Goal: Task Accomplishment & Management: Manage account settings

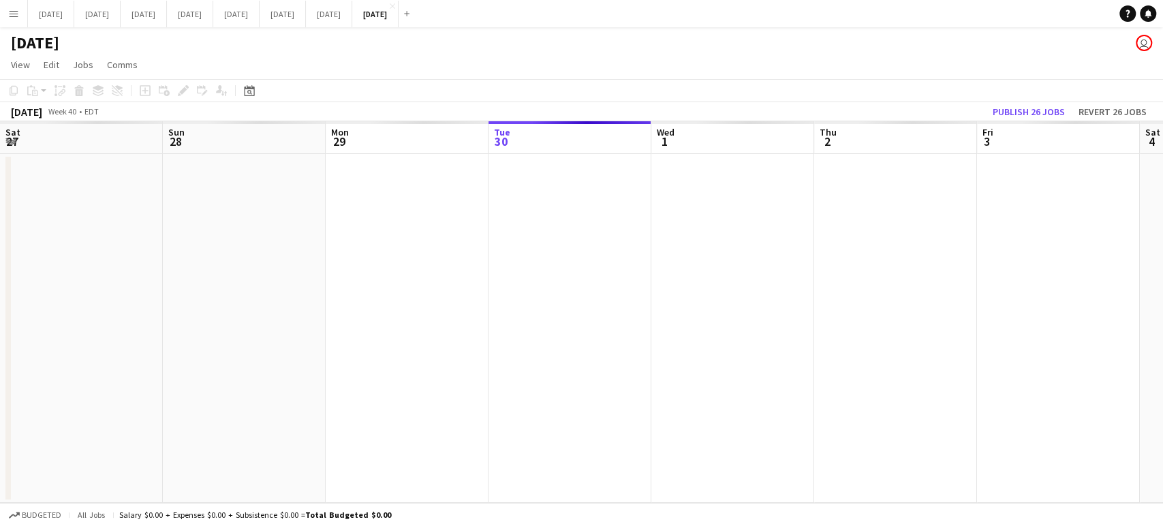
scroll to position [0, 326]
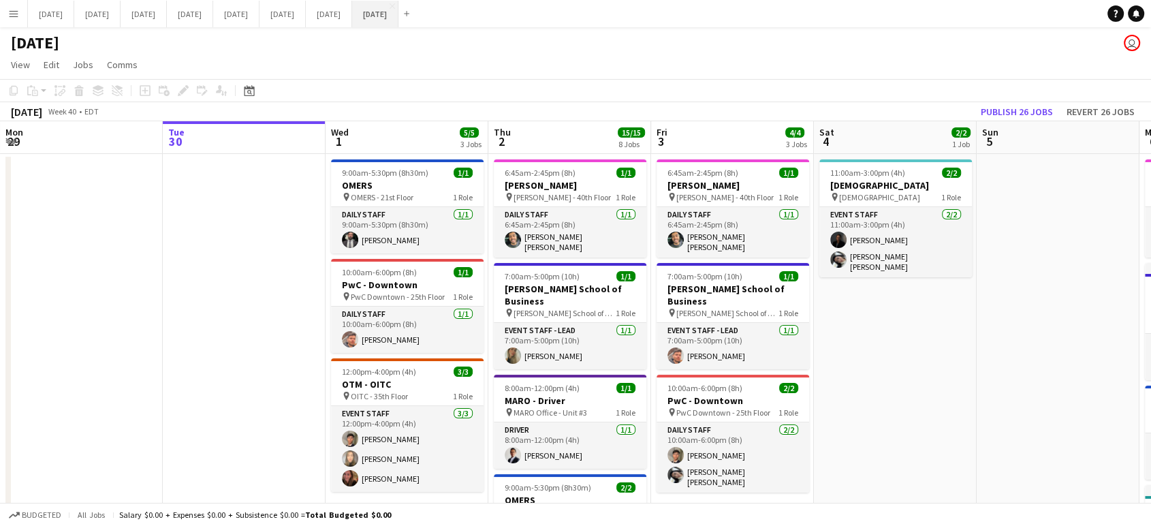
click at [399, 8] on button "[DATE] Close" at bounding box center [375, 14] width 46 height 27
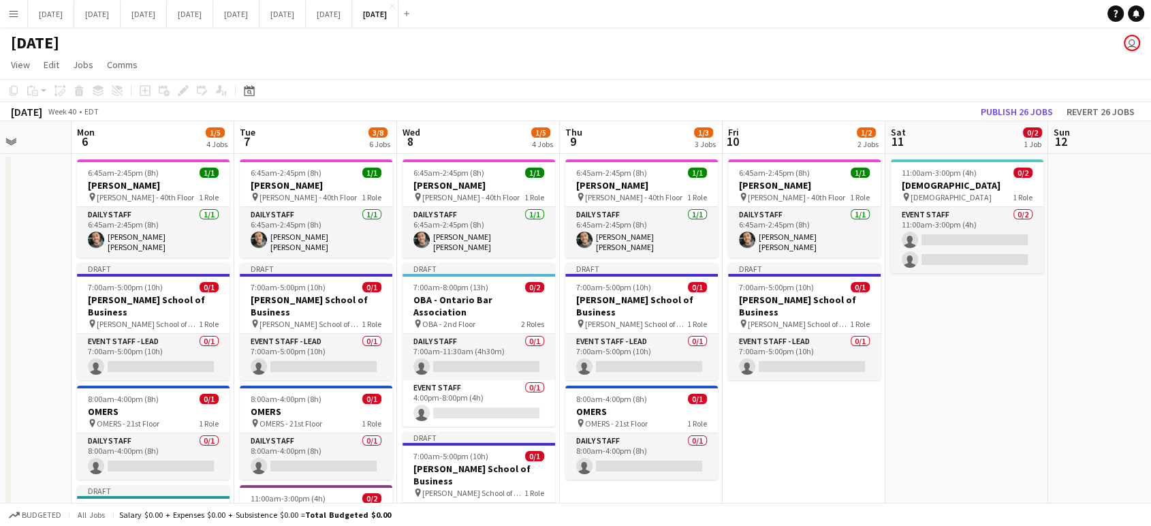
drag, startPoint x: 1029, startPoint y: 313, endPoint x: 0, endPoint y: 364, distance: 1030.8
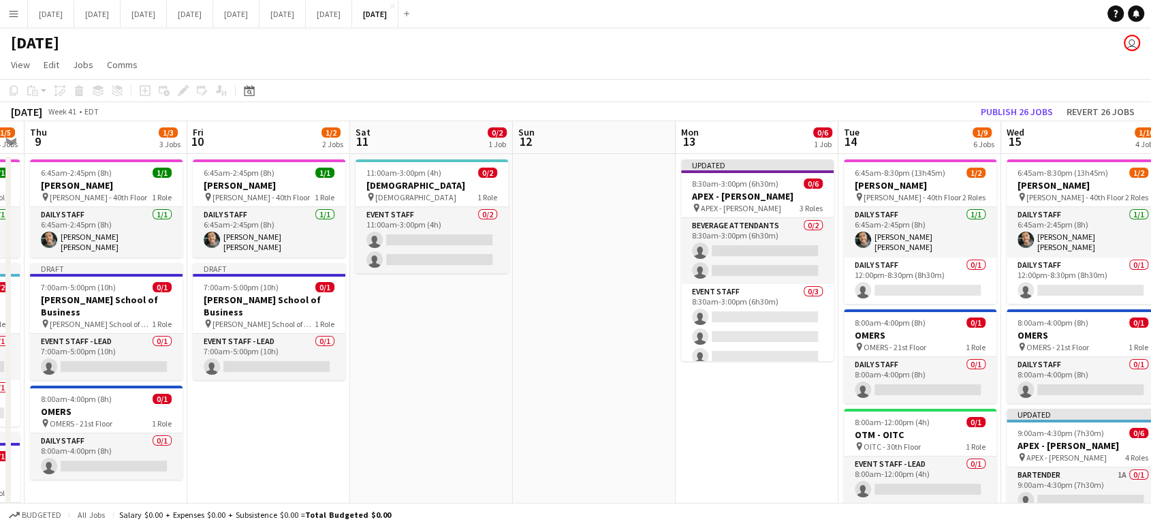
scroll to position [0, 655]
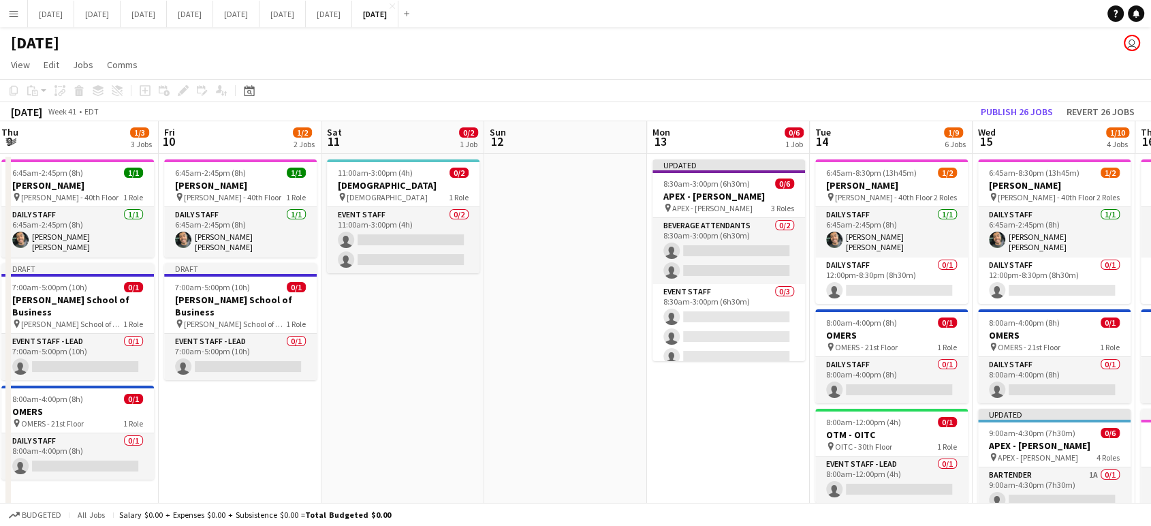
drag, startPoint x: 1015, startPoint y: 285, endPoint x: 536, endPoint y: 311, distance: 479.0
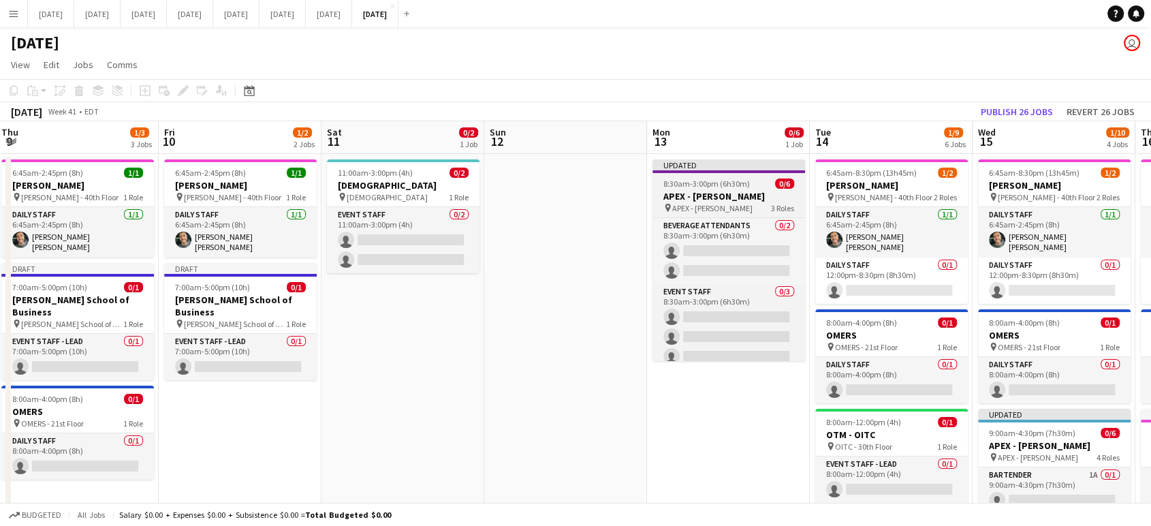
click at [745, 203] on div "pin APEX - [PERSON_NAME] Emeth 3 Roles" at bounding box center [729, 207] width 153 height 11
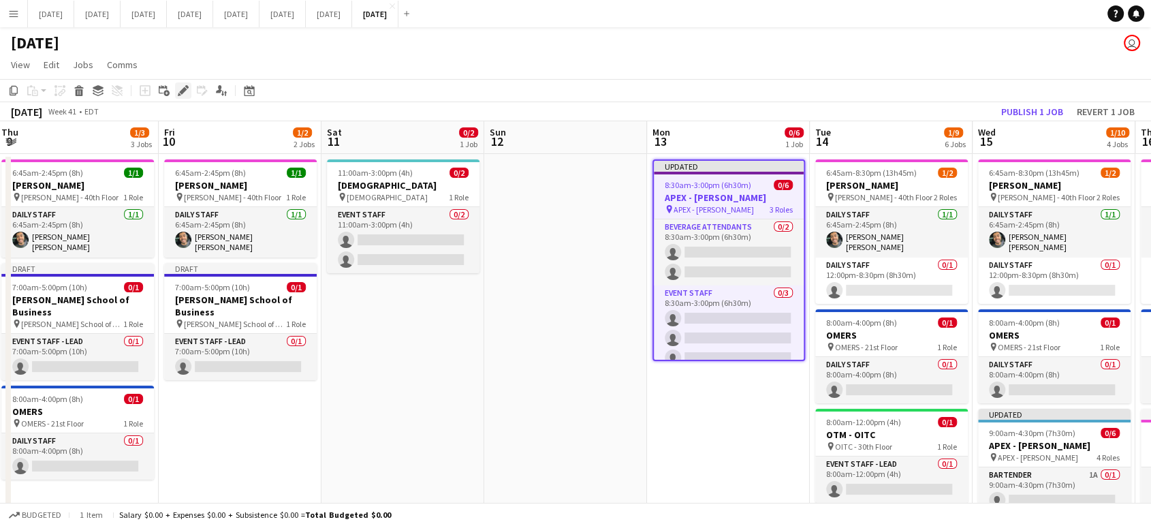
click at [183, 94] on icon "Edit" at bounding box center [183, 90] width 11 height 11
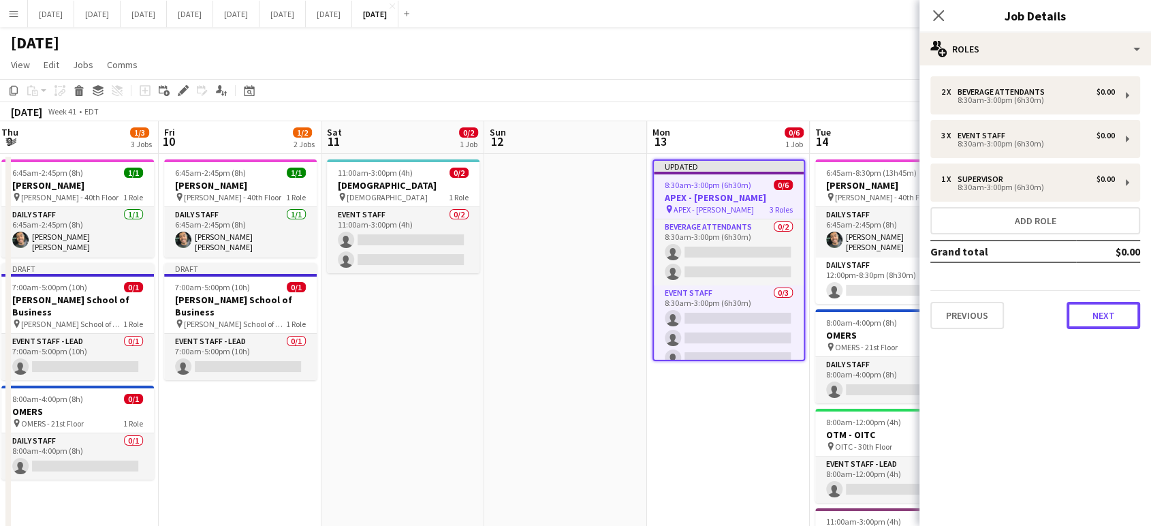
click at [1115, 320] on button "Next" at bounding box center [1104, 315] width 74 height 27
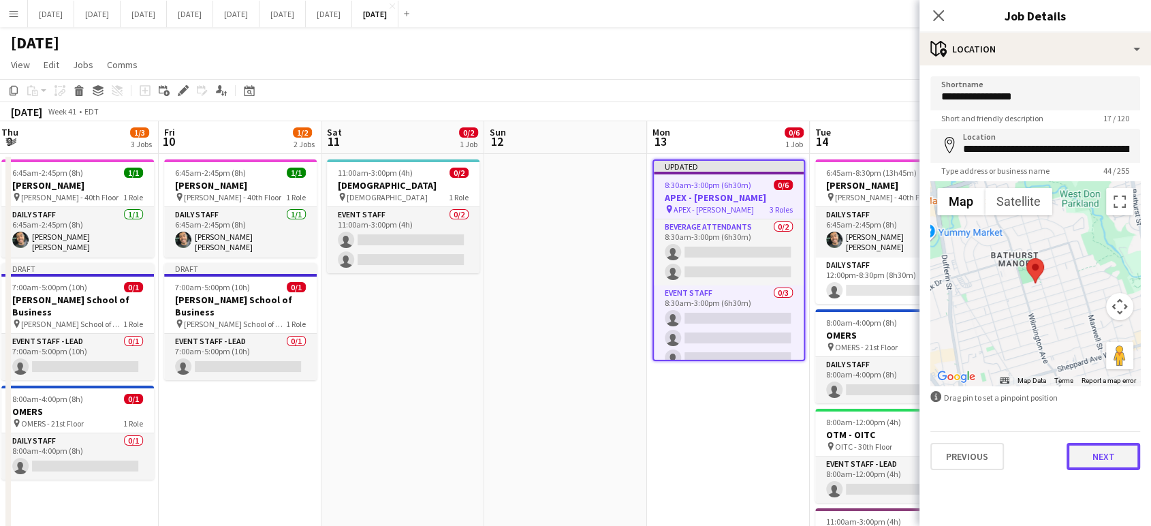
click at [1121, 462] on button "Next" at bounding box center [1104, 456] width 74 height 27
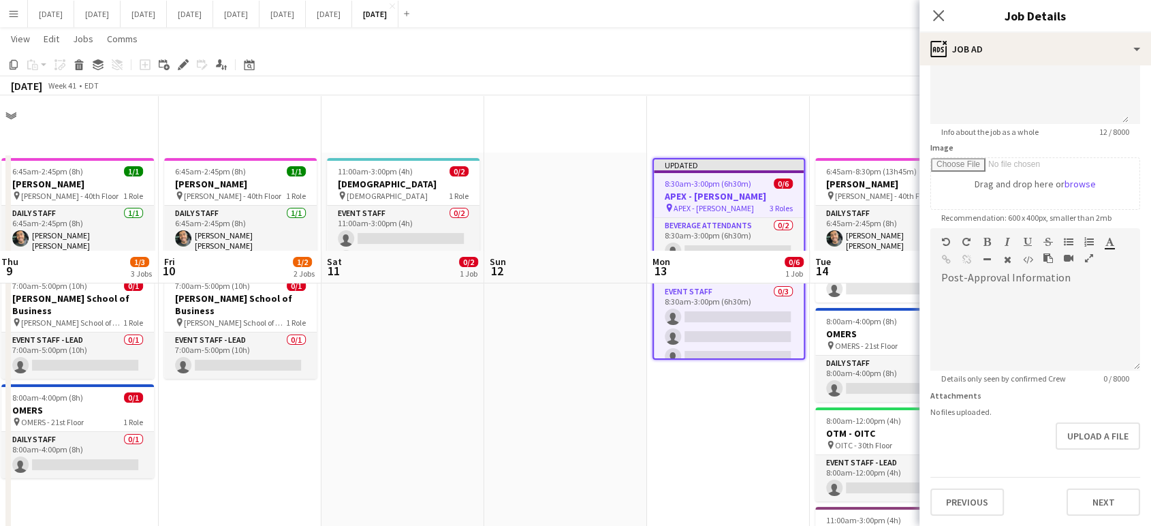
scroll to position [303, 0]
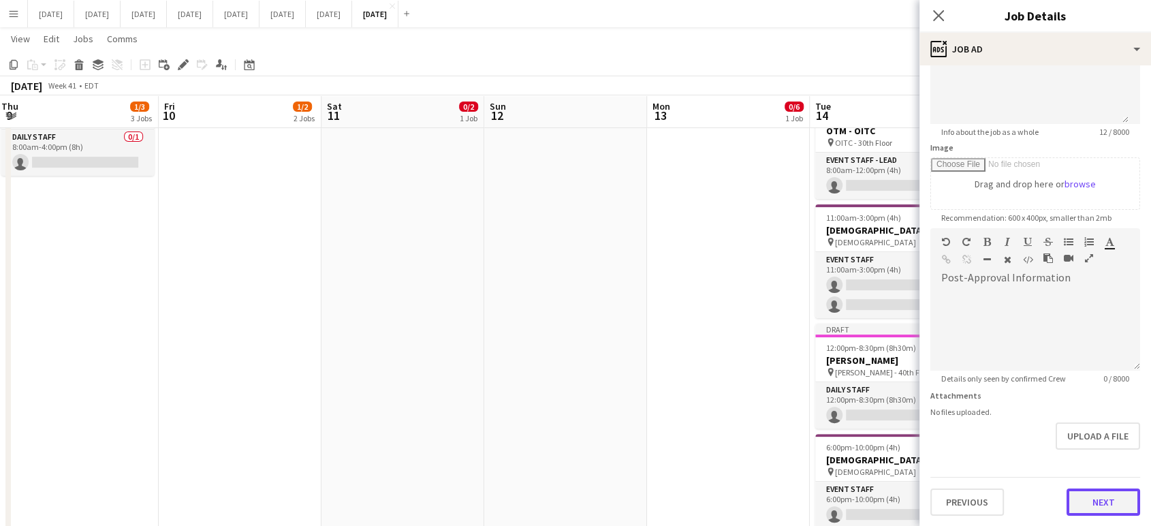
click at [1110, 500] on button "Next" at bounding box center [1104, 502] width 74 height 27
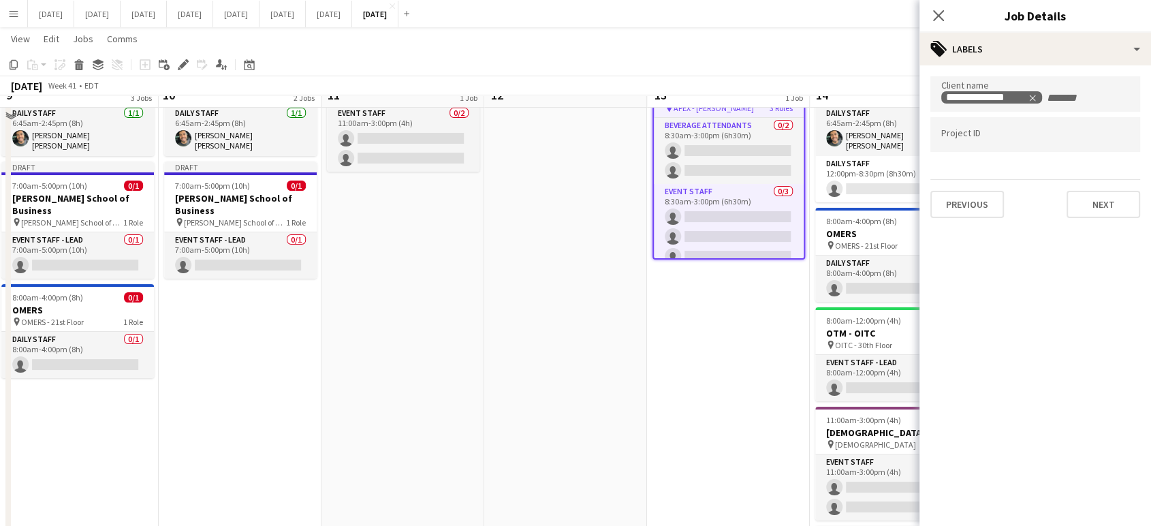
scroll to position [76, 0]
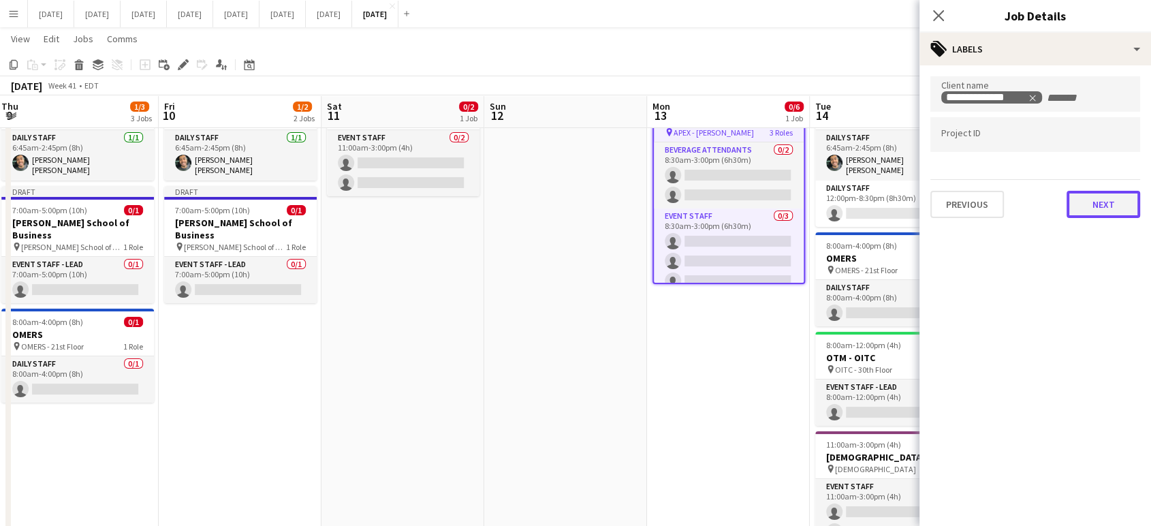
click at [1102, 202] on button "Next" at bounding box center [1104, 204] width 74 height 27
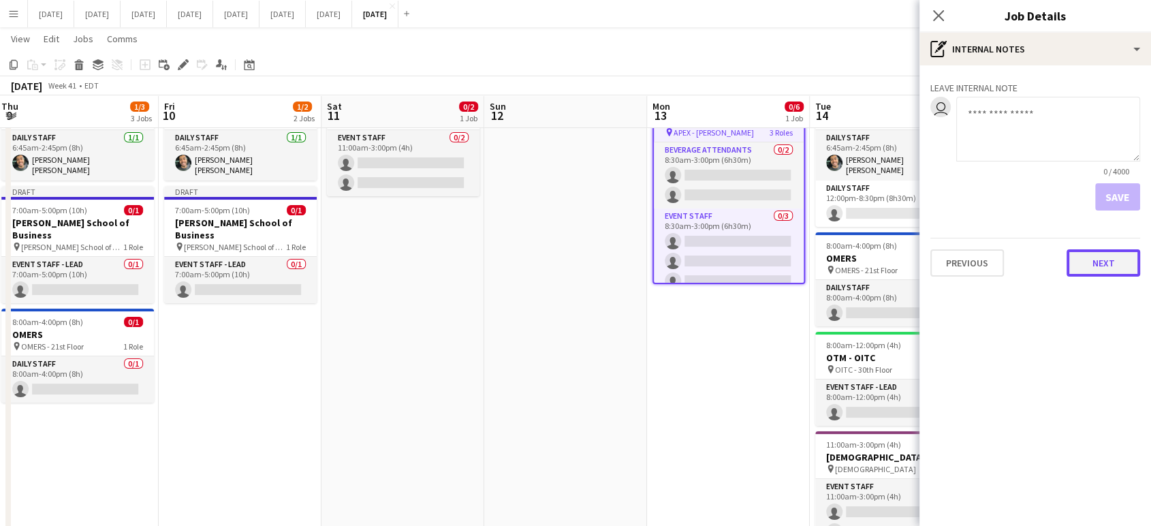
click at [1112, 273] on button "Next" at bounding box center [1104, 262] width 74 height 27
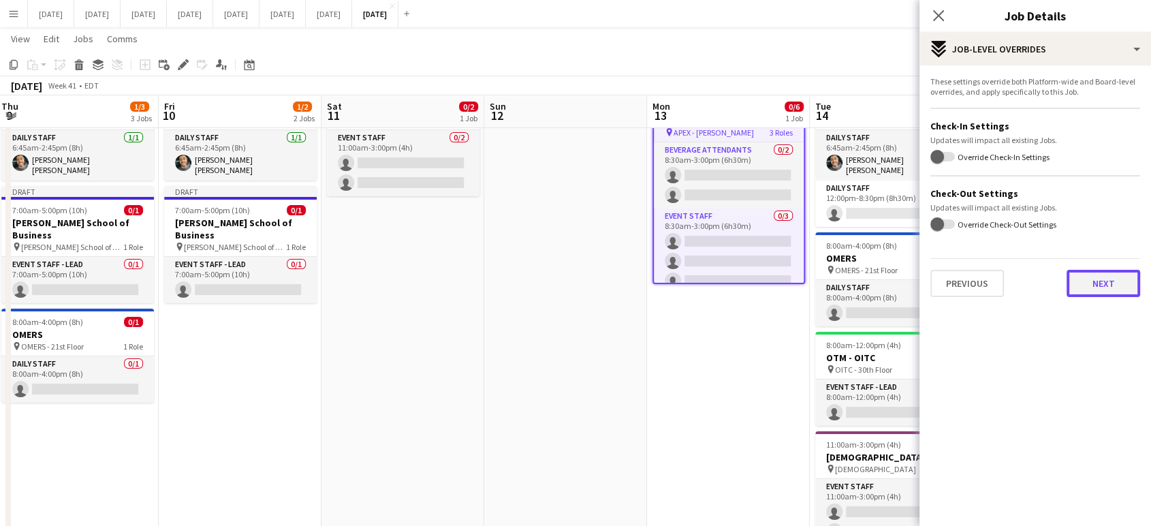
click at [1110, 291] on button "Next" at bounding box center [1104, 283] width 74 height 27
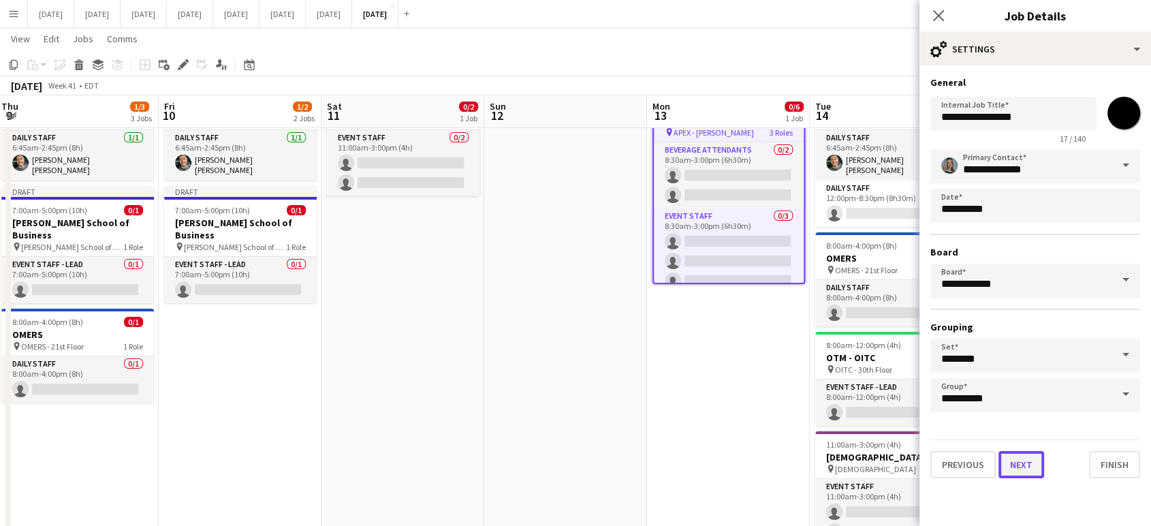
click at [1021, 466] on button "Next" at bounding box center [1022, 464] width 46 height 27
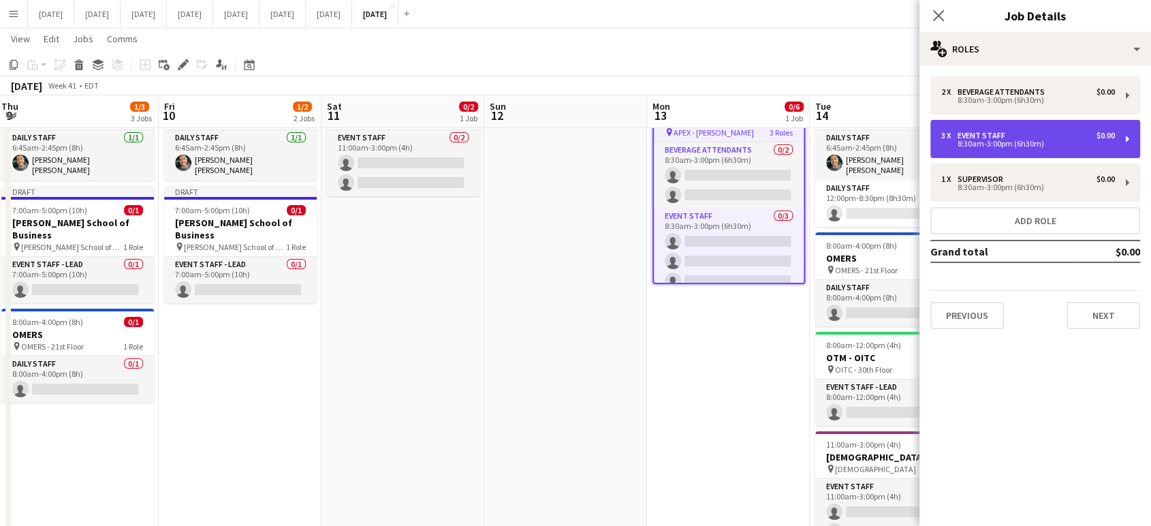
click at [1047, 136] on div "3 x Event Staff $0.00" at bounding box center [1029, 136] width 174 height 10
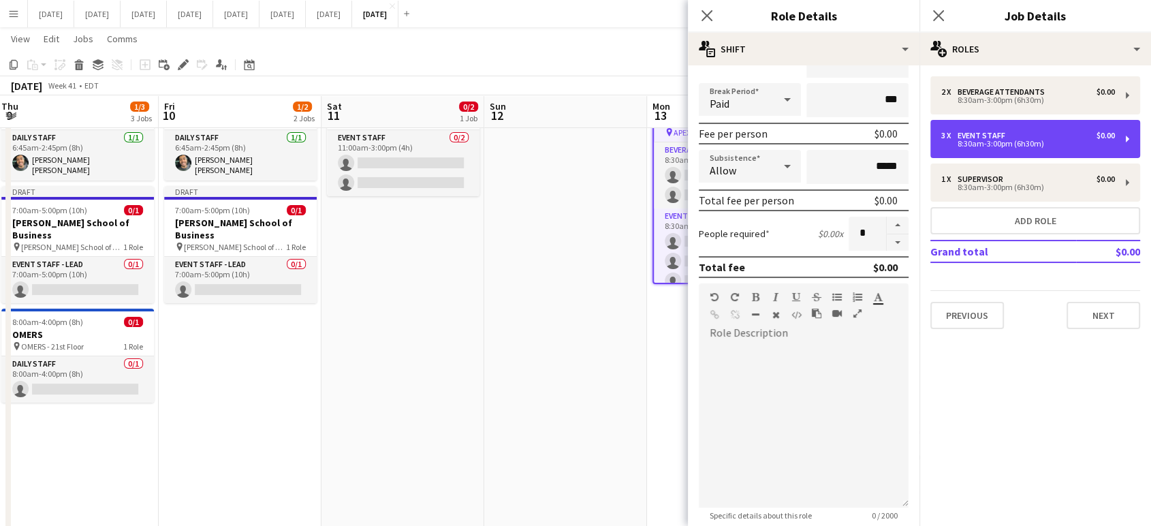
scroll to position [286, 0]
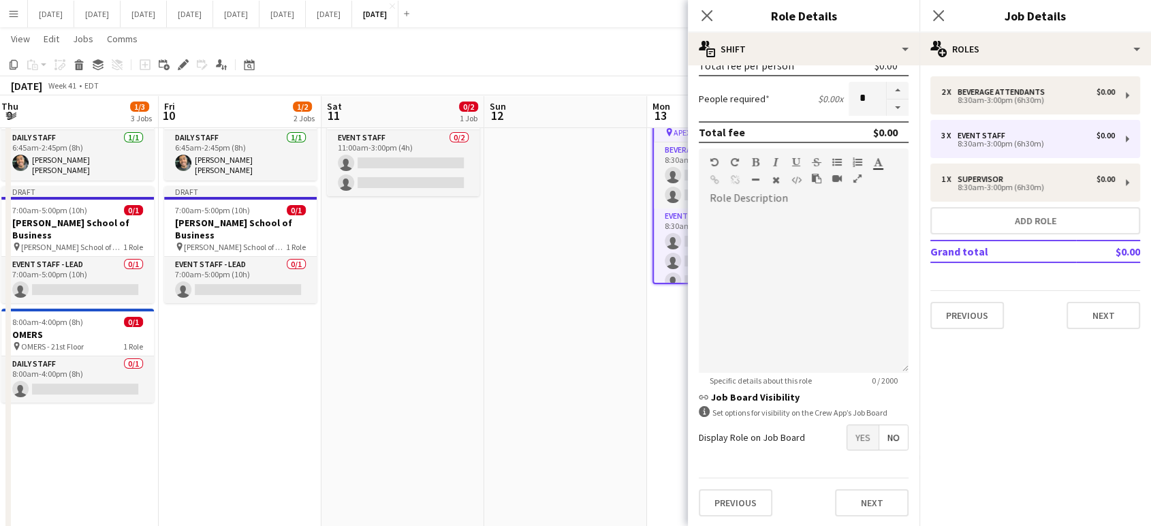
click at [884, 444] on span "No" at bounding box center [894, 437] width 29 height 25
click at [880, 507] on button "Next" at bounding box center [872, 502] width 74 height 27
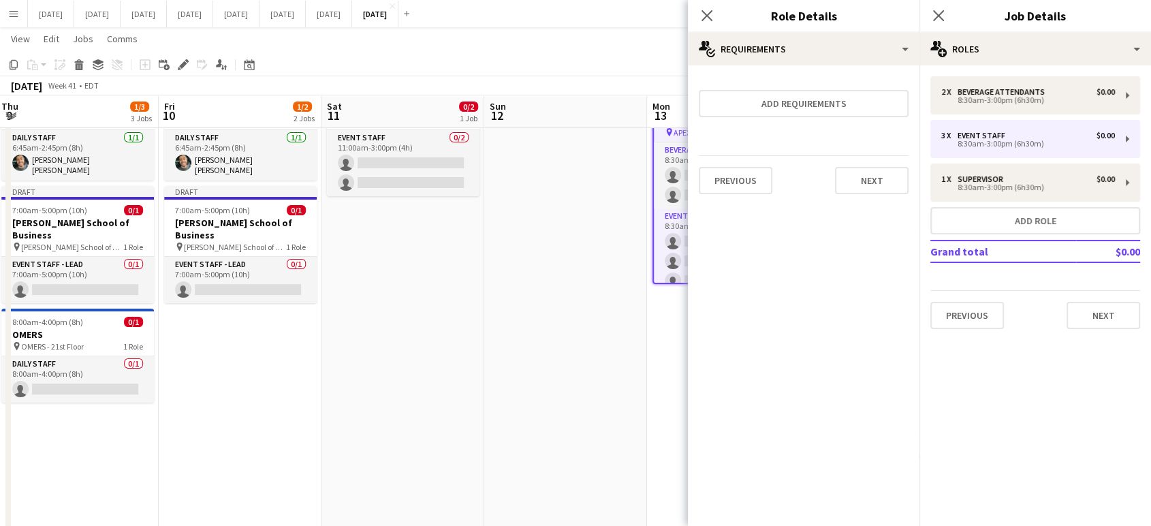
scroll to position [0, 0]
click at [856, 175] on button "Next" at bounding box center [872, 180] width 74 height 27
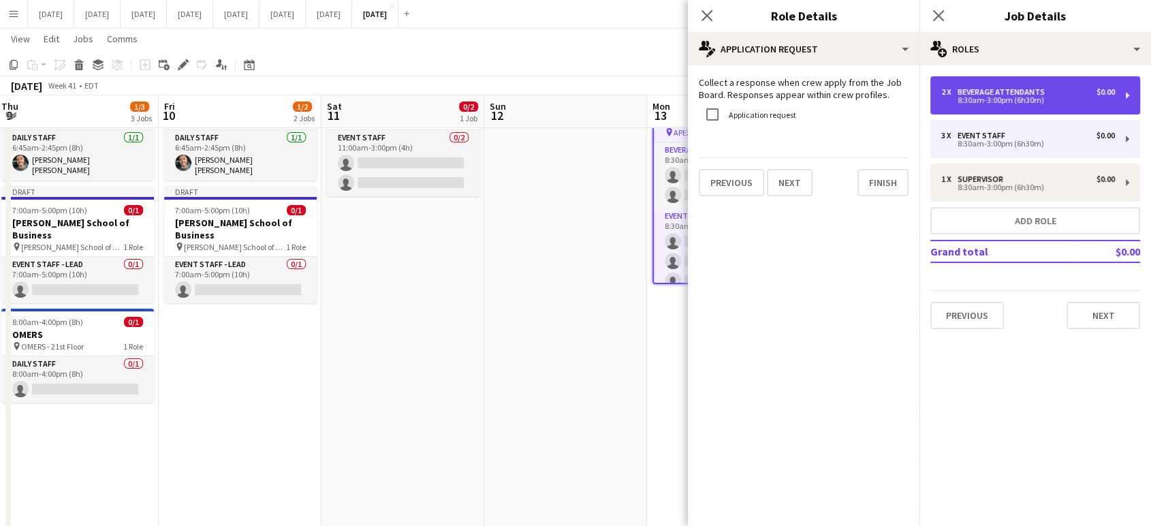
click at [1001, 97] on div "8:30am-3:00pm (6h30m)" at bounding box center [1029, 100] width 174 height 7
type input "**********"
type input "*"
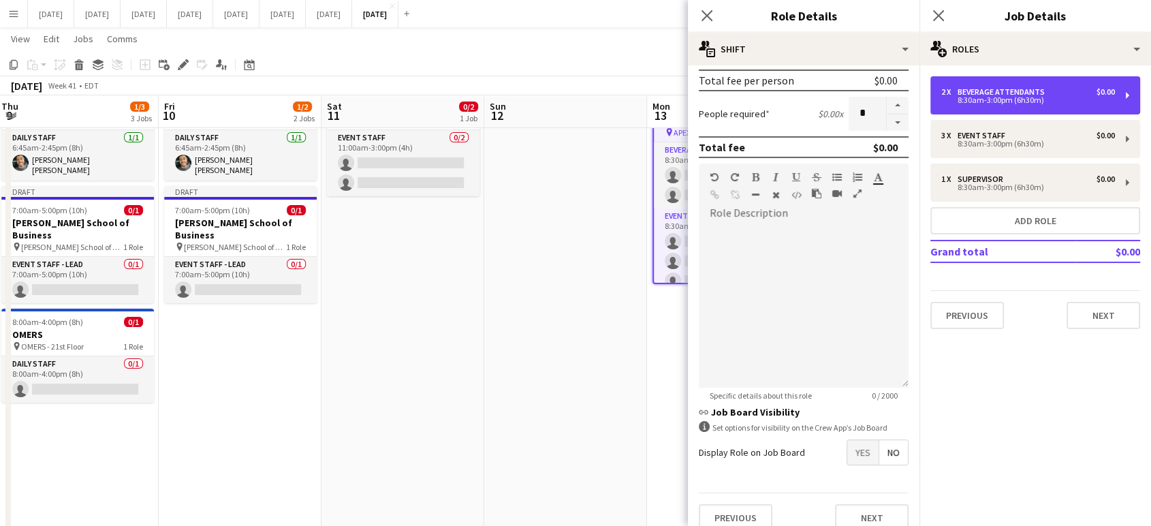
scroll to position [303, 0]
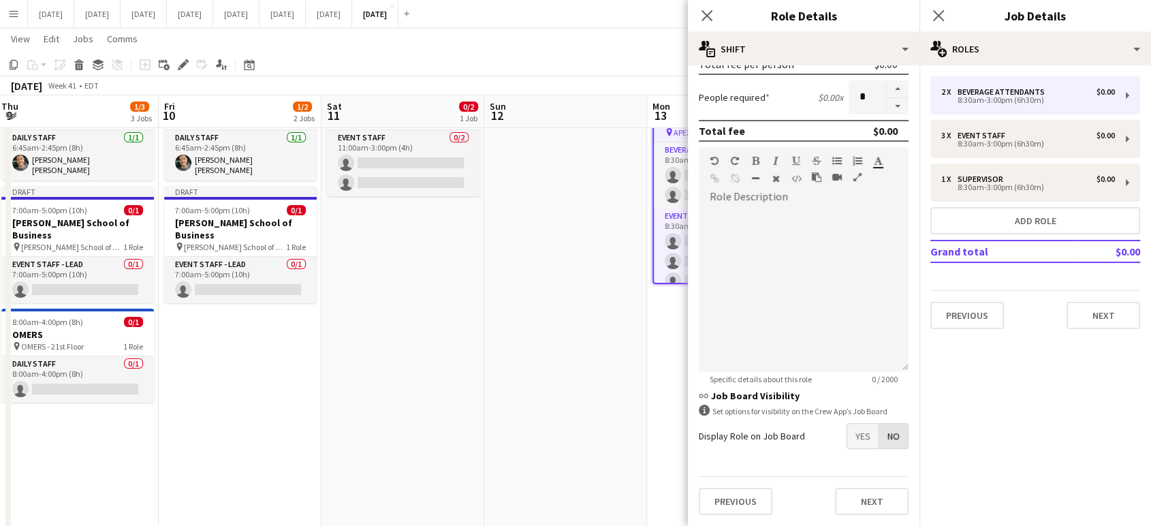
click at [884, 424] on span "No" at bounding box center [894, 436] width 29 height 25
click at [872, 489] on button "Next" at bounding box center [872, 502] width 74 height 27
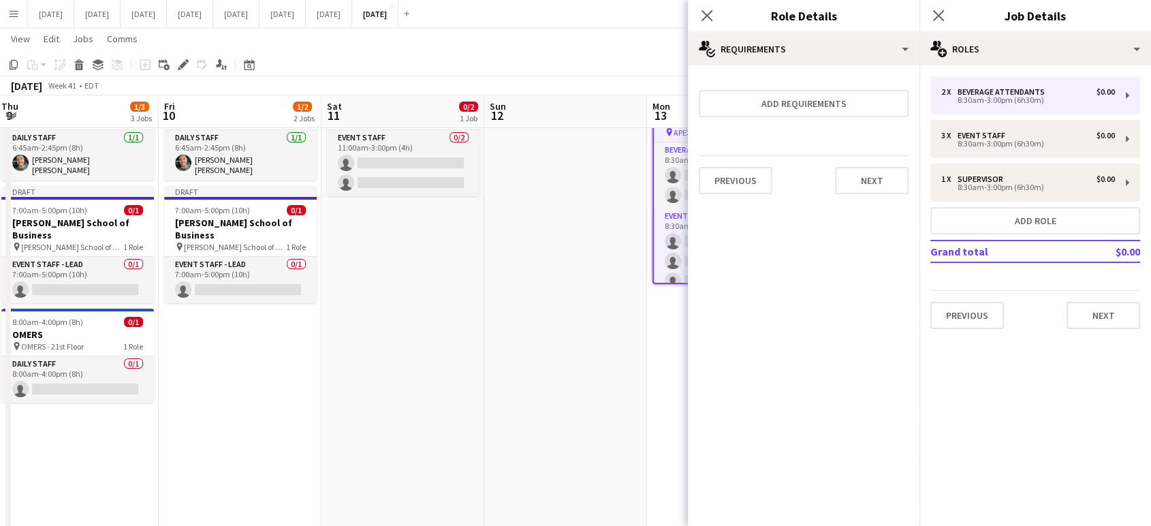
scroll to position [0, 0]
click at [873, 179] on button "Next" at bounding box center [872, 180] width 74 height 27
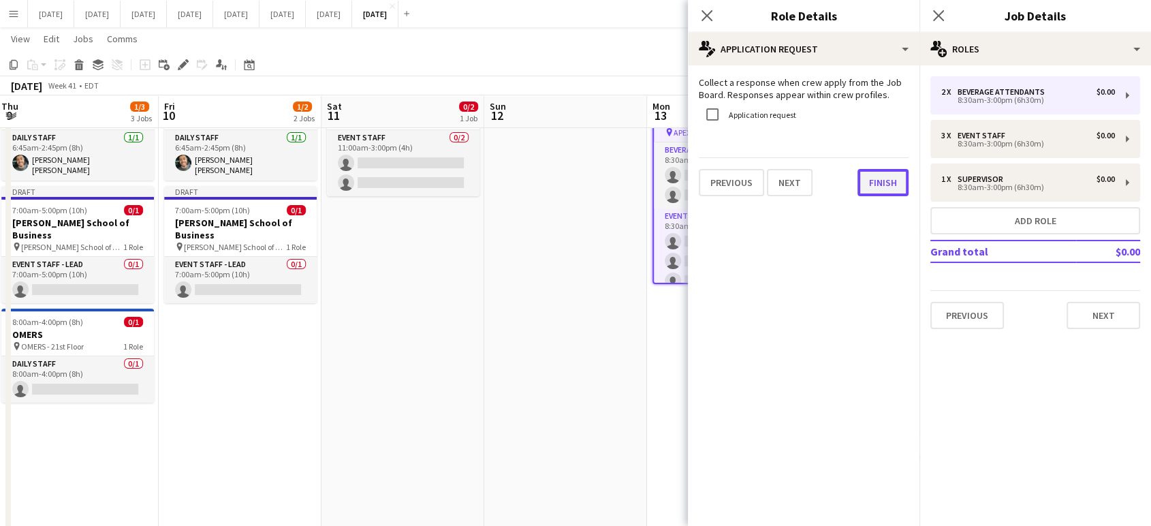
click at [888, 192] on button "Finish" at bounding box center [883, 182] width 51 height 27
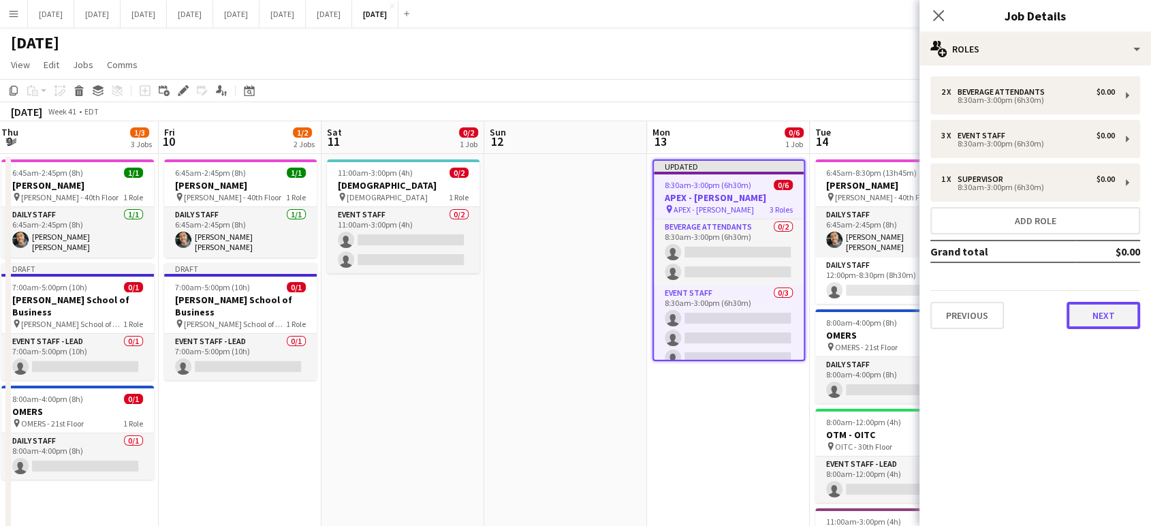
click at [1106, 315] on button "Next" at bounding box center [1104, 315] width 74 height 27
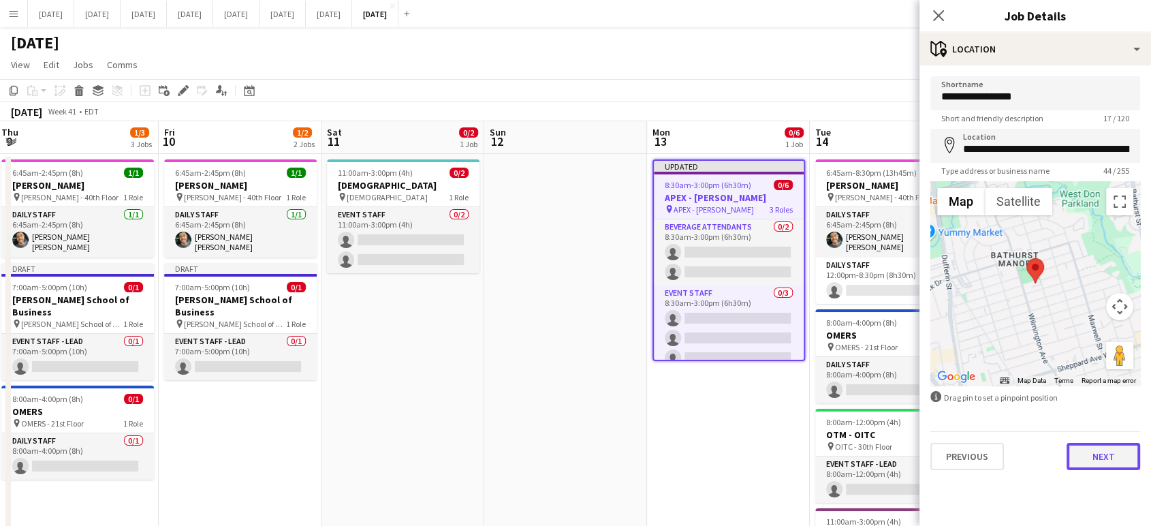
click at [1102, 456] on button "Next" at bounding box center [1104, 456] width 74 height 27
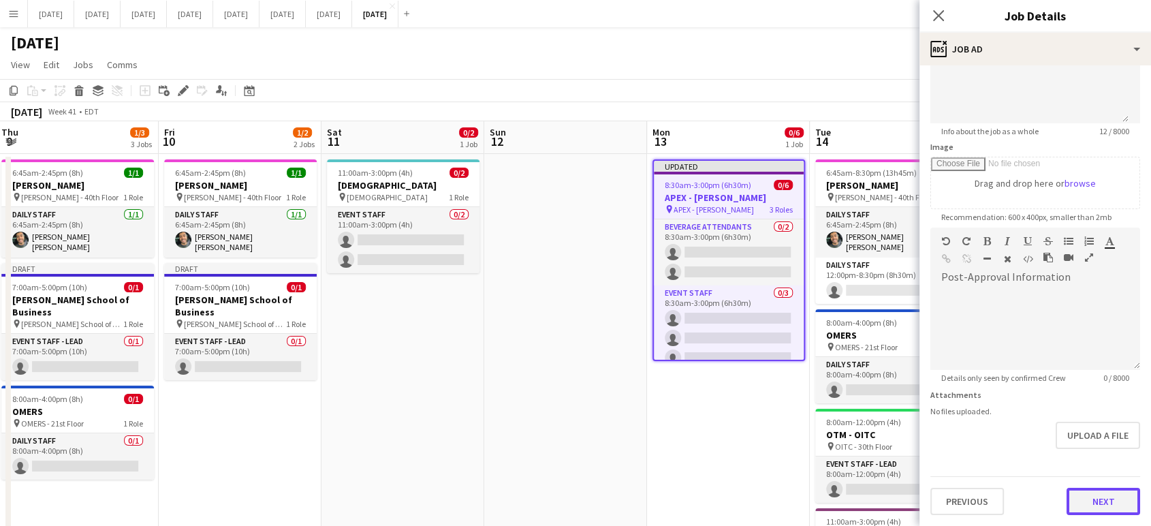
scroll to position [147, 0]
click at [1114, 451] on form "**********" at bounding box center [1036, 222] width 232 height 587
click at [1101, 505] on button "Next" at bounding box center [1104, 502] width 74 height 27
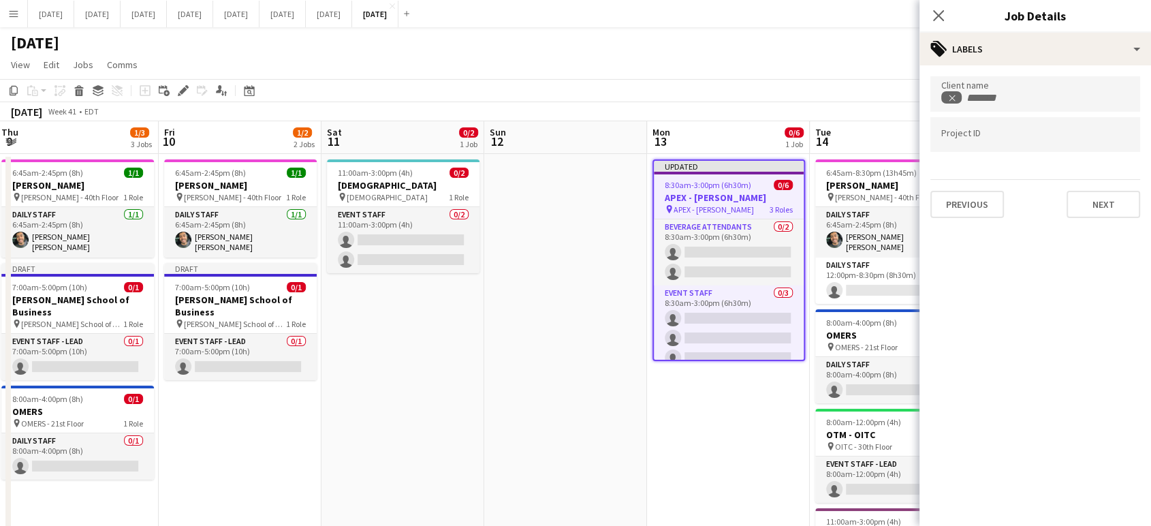
scroll to position [0, 0]
click at [1106, 208] on button "Next" at bounding box center [1104, 204] width 74 height 27
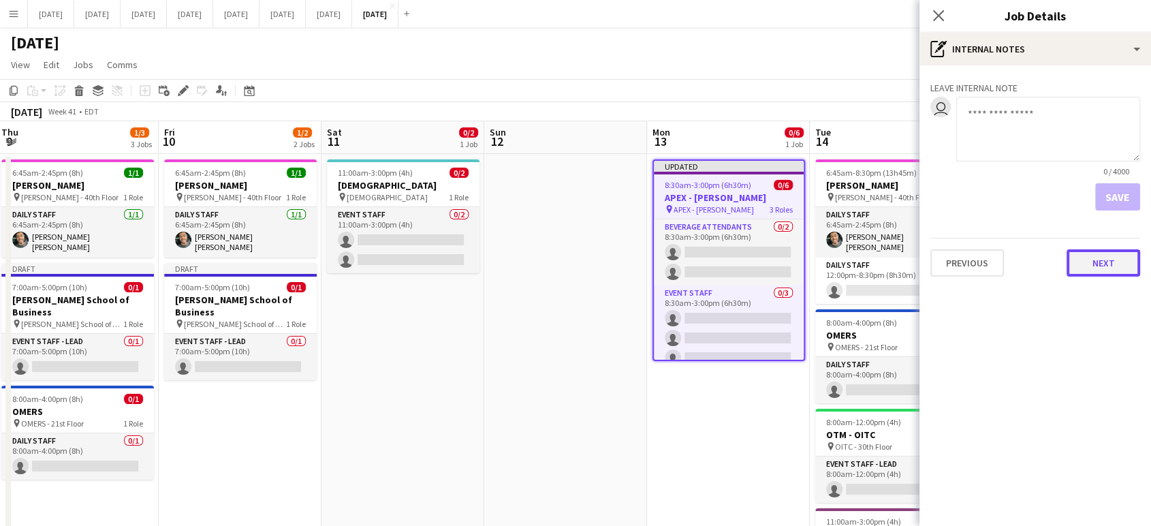
click at [1104, 262] on button "Next" at bounding box center [1104, 262] width 74 height 27
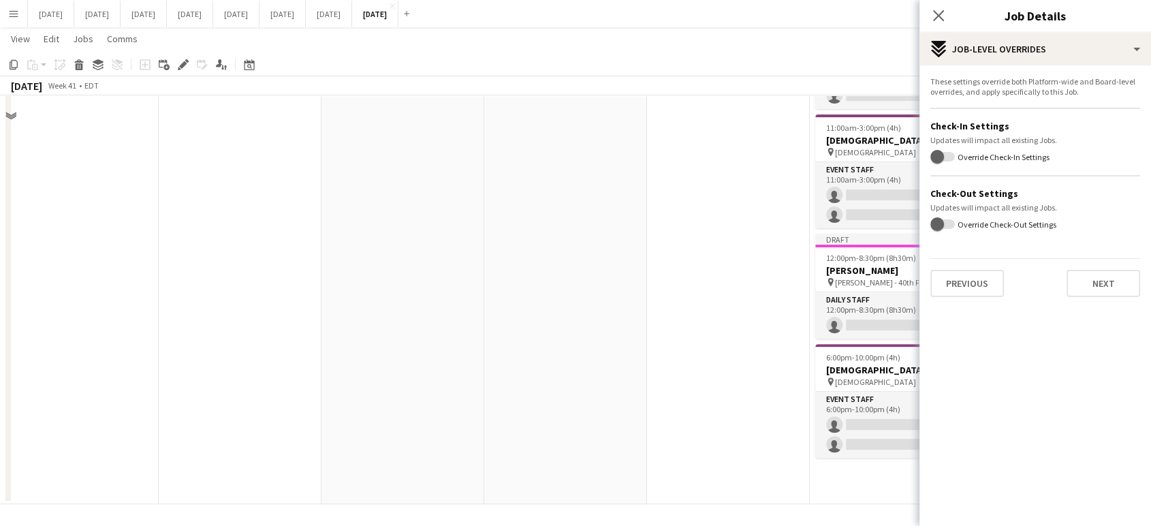
scroll to position [393, 0]
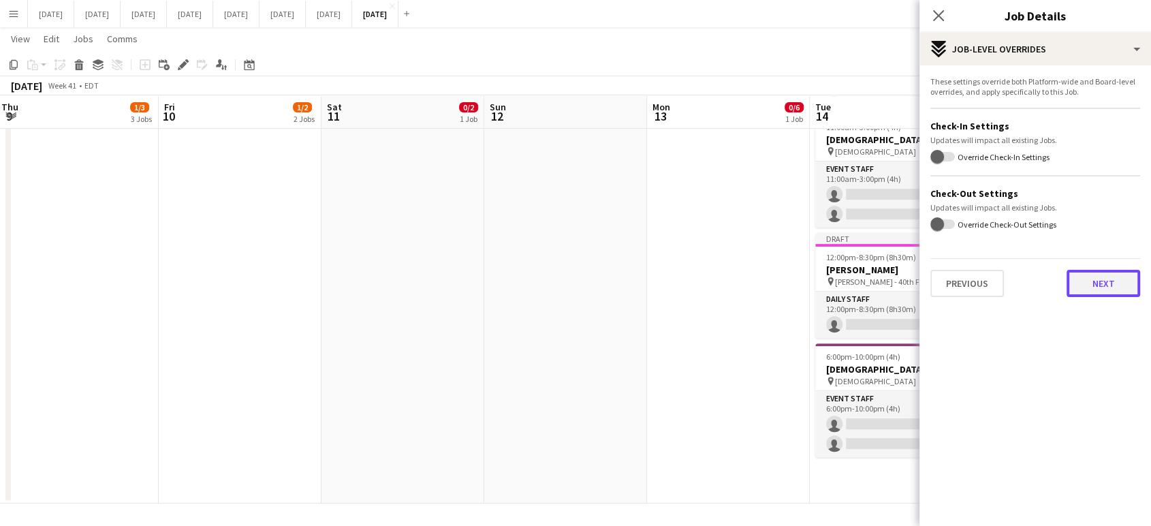
click at [1096, 282] on button "Next" at bounding box center [1104, 283] width 74 height 27
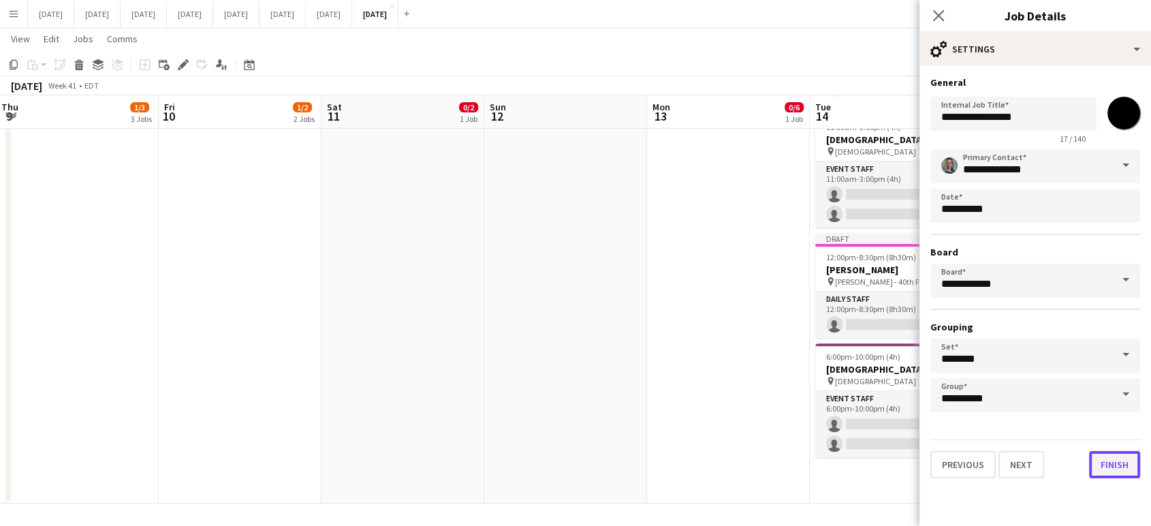
click at [1121, 469] on button "Finish" at bounding box center [1114, 464] width 51 height 27
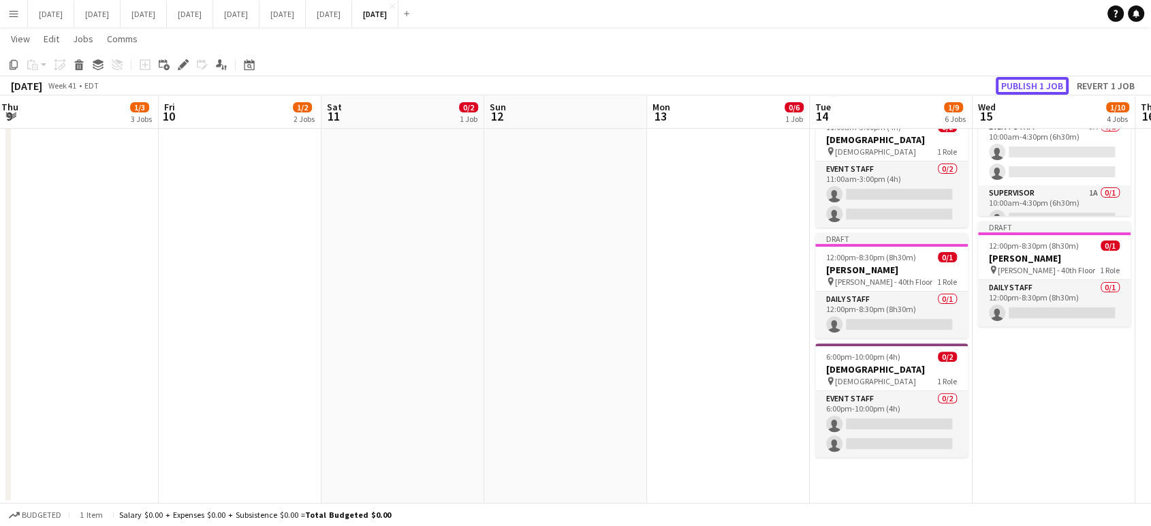
click at [1030, 87] on button "Publish 1 job" at bounding box center [1032, 86] width 73 height 18
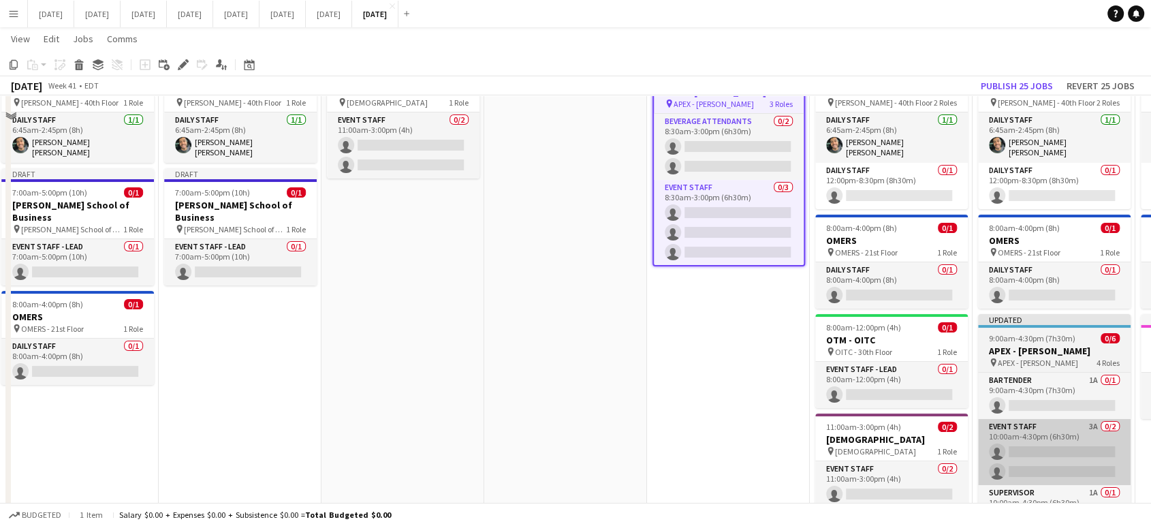
scroll to position [151, 0]
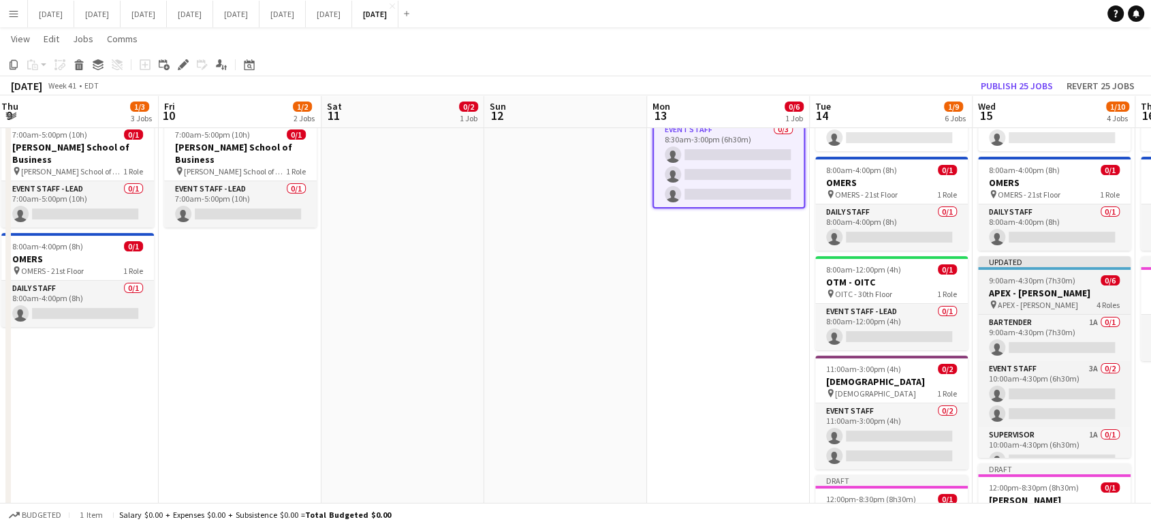
click at [1076, 287] on h3 "APEX - [PERSON_NAME]" at bounding box center [1054, 293] width 153 height 12
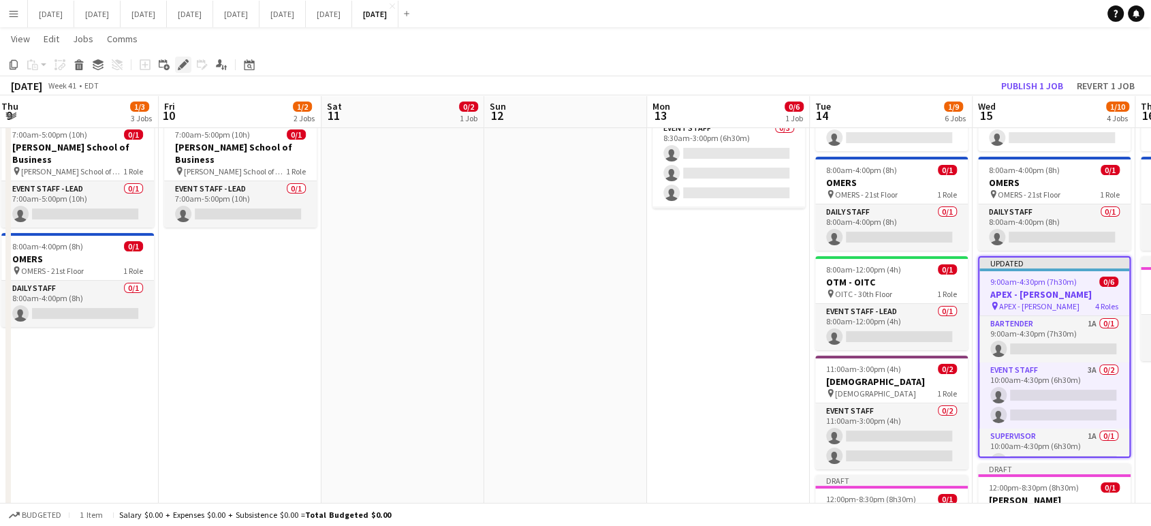
click at [181, 66] on icon at bounding box center [182, 64] width 7 height 7
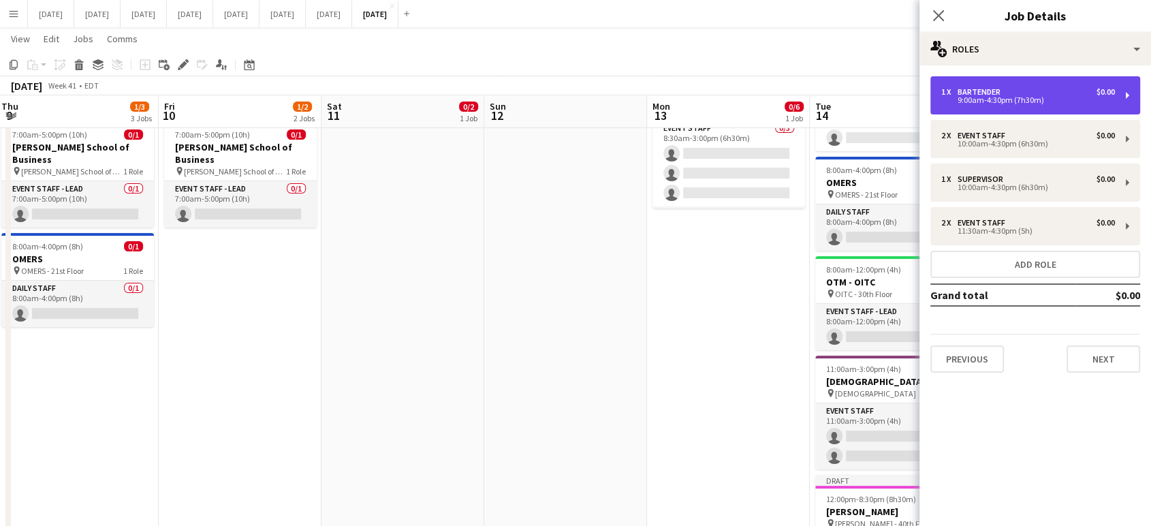
click at [1025, 97] on div "9:00am-4:30pm (7h30m)" at bounding box center [1029, 100] width 174 height 7
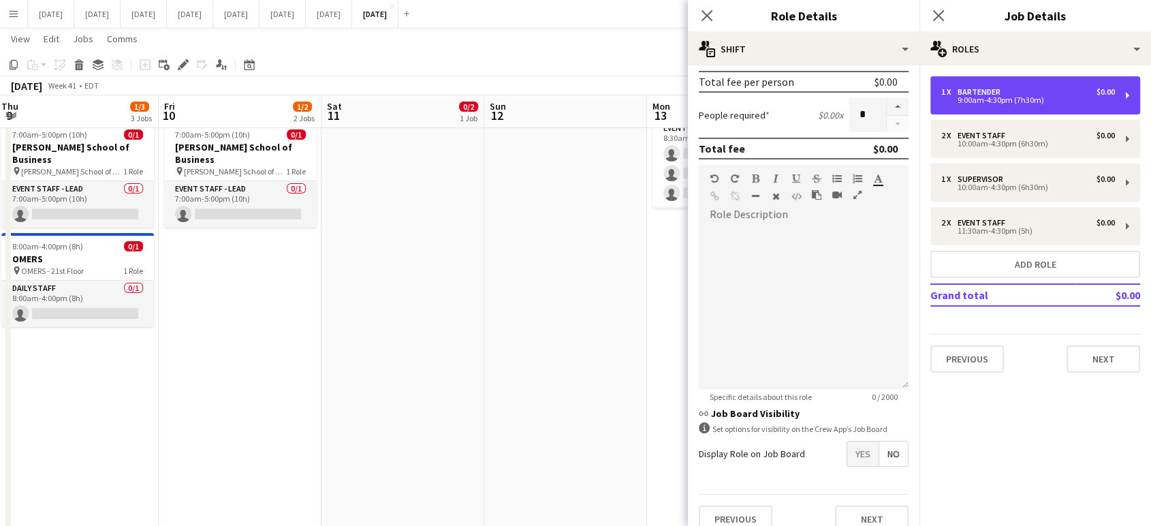
scroll to position [286, 0]
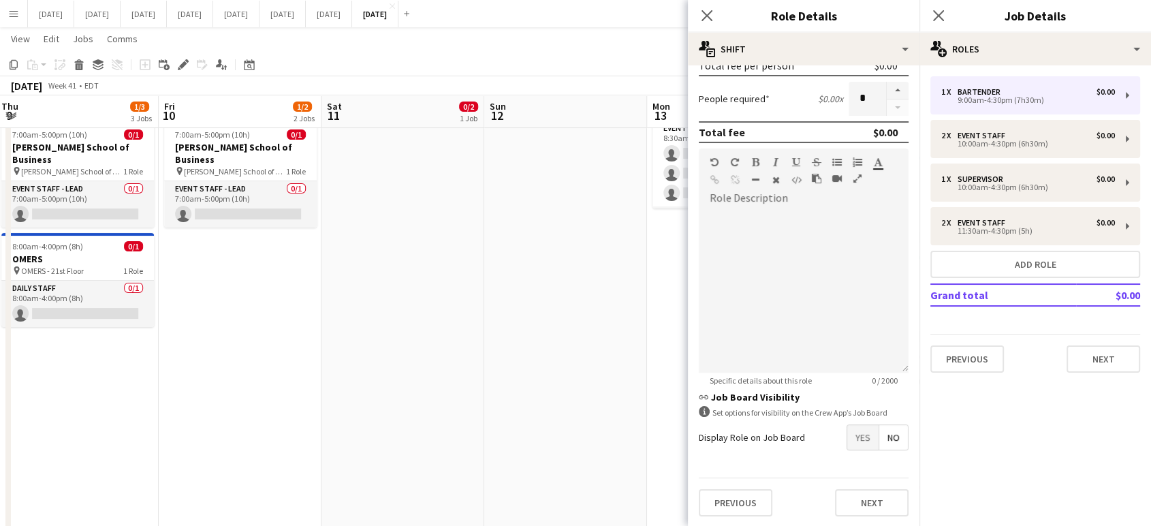
click at [880, 440] on span "No" at bounding box center [894, 437] width 29 height 25
click at [882, 504] on button "Next" at bounding box center [872, 502] width 74 height 27
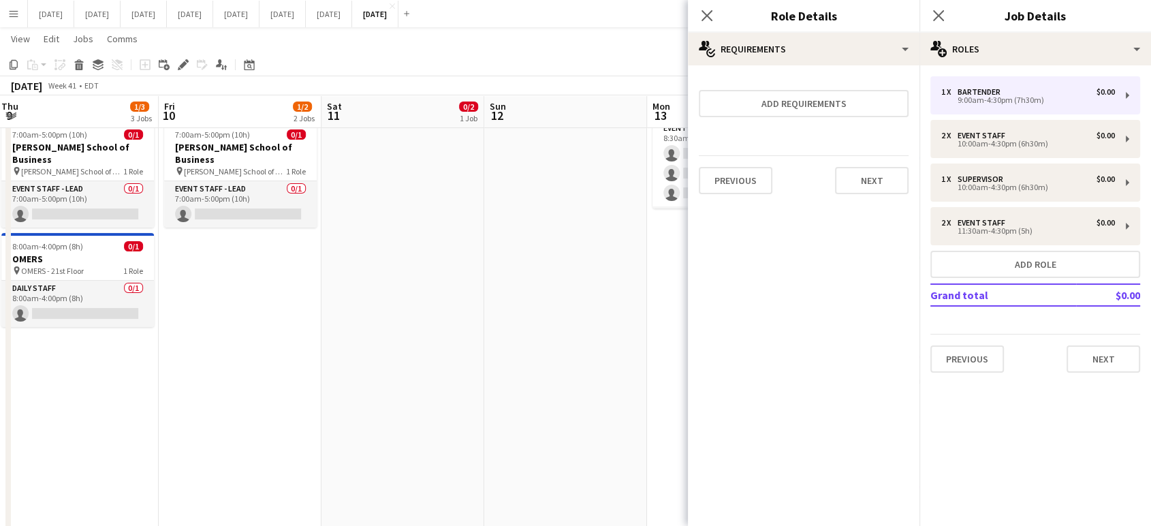
scroll to position [0, 0]
click at [887, 189] on button "Next" at bounding box center [872, 180] width 74 height 27
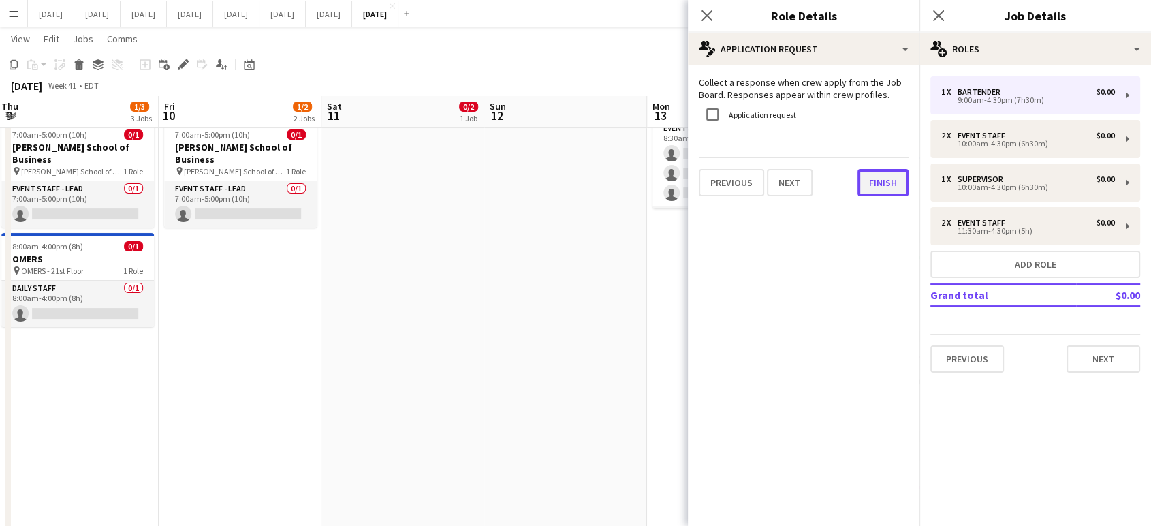
click at [888, 190] on button "Finish" at bounding box center [883, 182] width 51 height 27
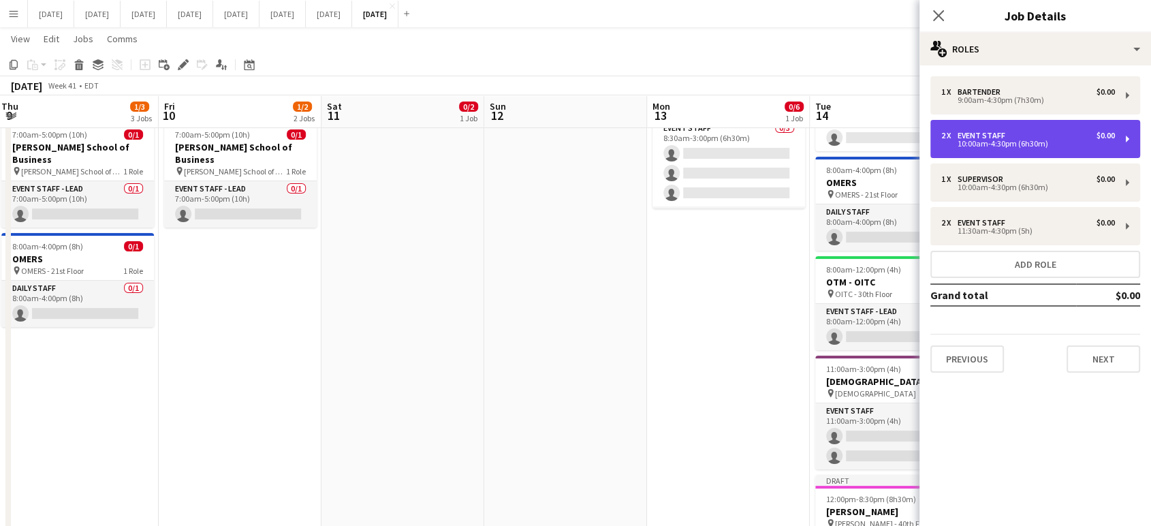
click at [1009, 142] on div "10:00am-4:30pm (6h30m)" at bounding box center [1029, 143] width 174 height 7
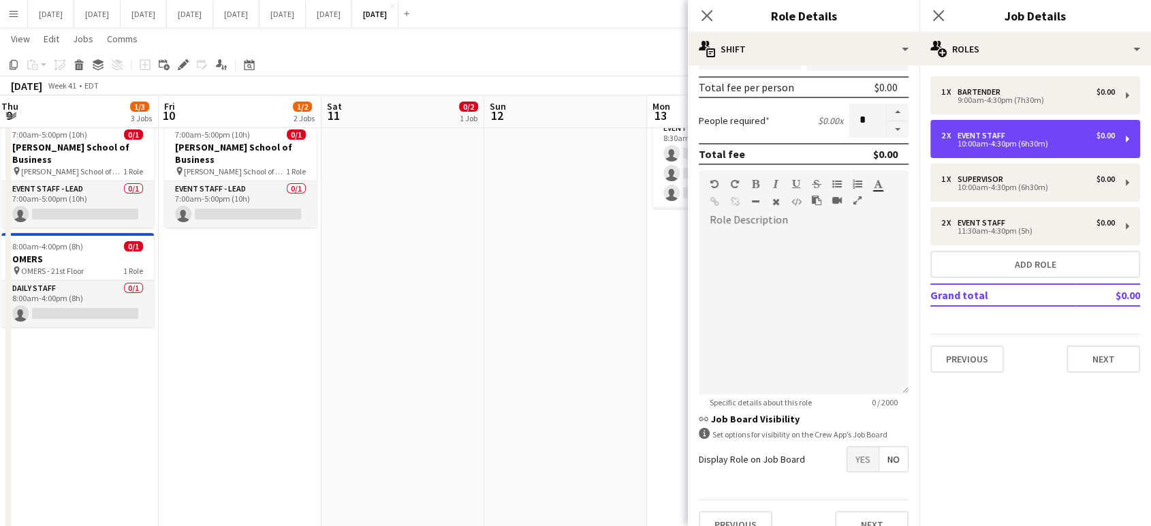
scroll to position [286, 0]
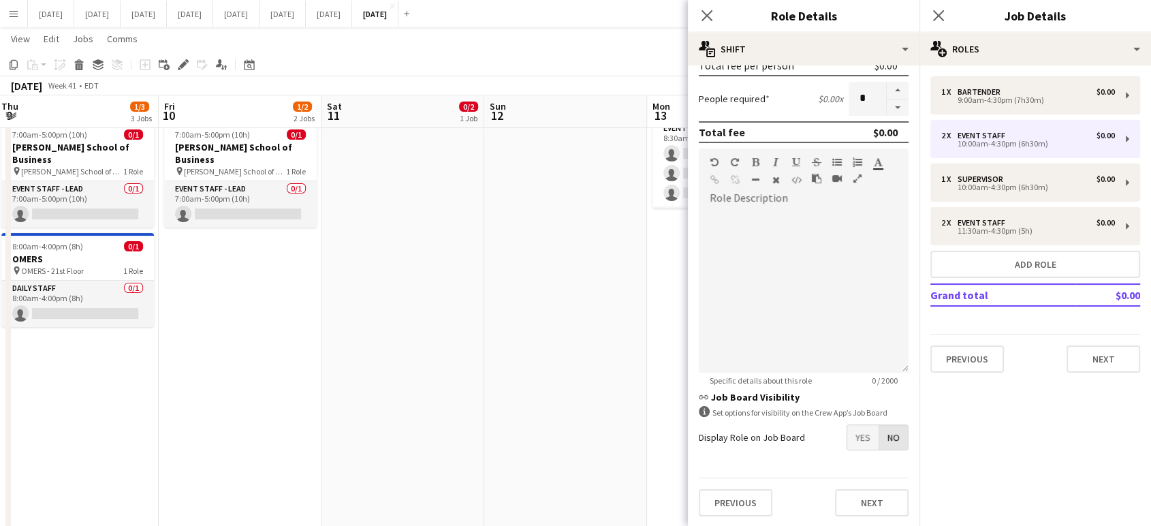
click at [893, 429] on span "No" at bounding box center [894, 437] width 29 height 25
click at [883, 503] on button "Next" at bounding box center [872, 502] width 74 height 27
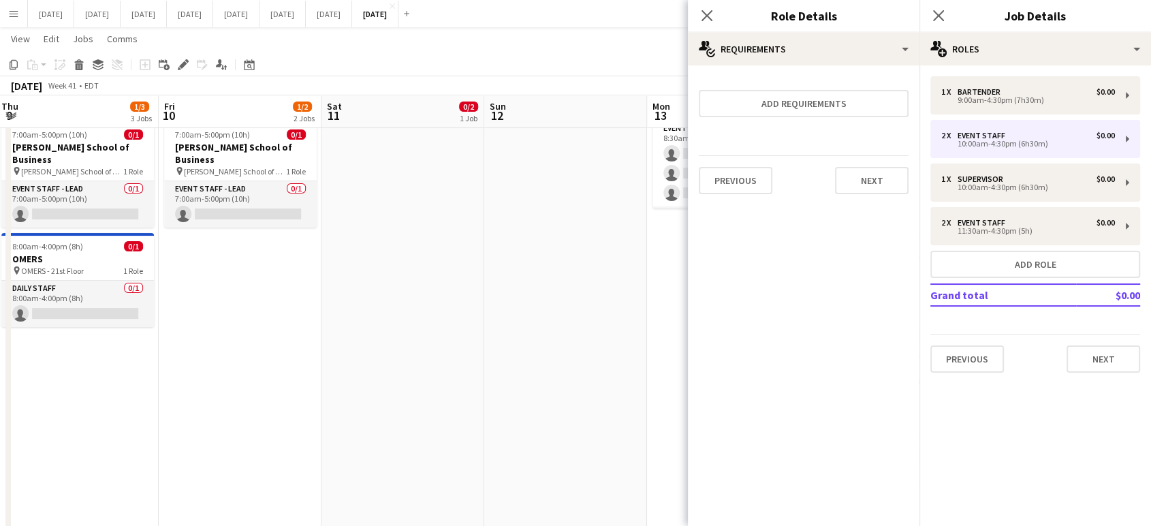
scroll to position [0, 0]
click at [874, 192] on button "Next" at bounding box center [872, 180] width 74 height 27
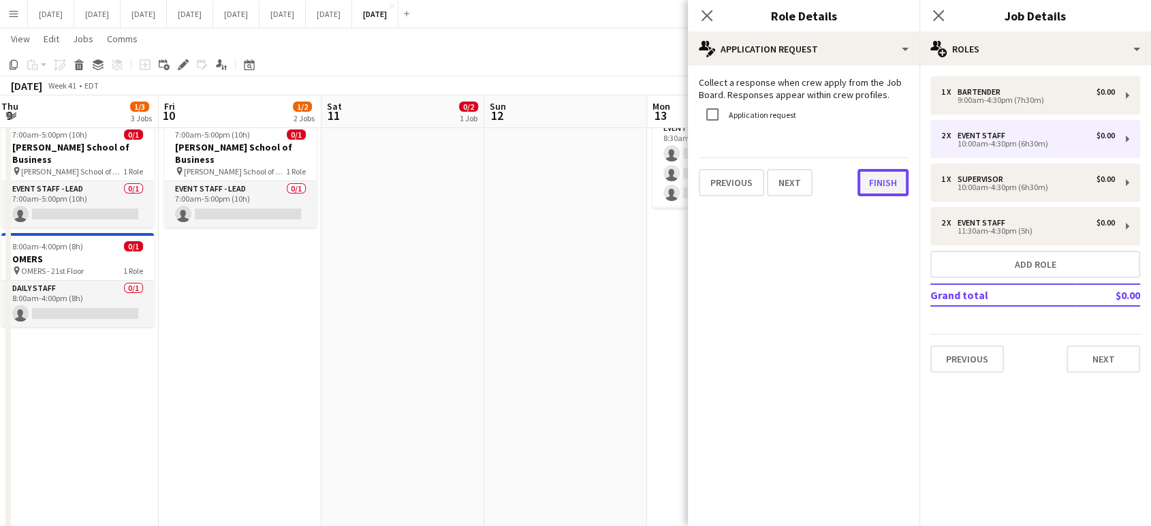
click at [877, 185] on button "Finish" at bounding box center [883, 182] width 51 height 27
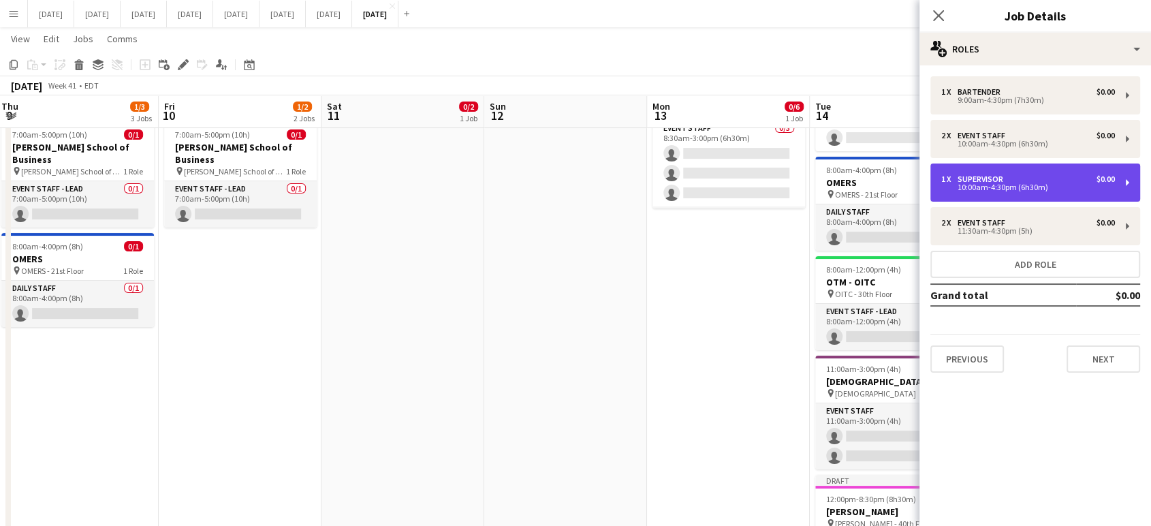
click at [1041, 172] on div "1 x Supervisor $0.00 10:00am-4:30pm (6h30m)" at bounding box center [1036, 183] width 210 height 38
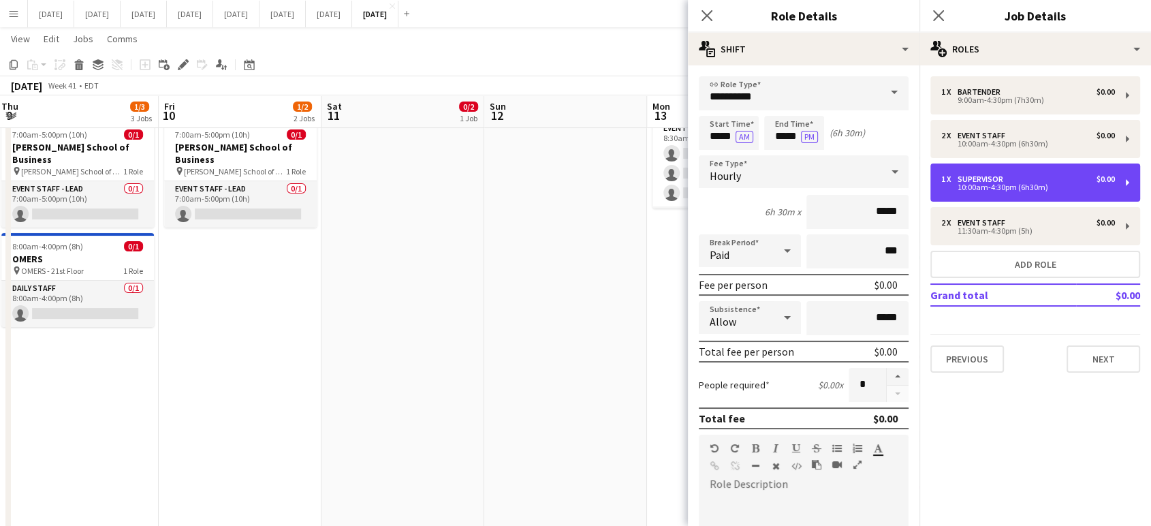
scroll to position [286, 0]
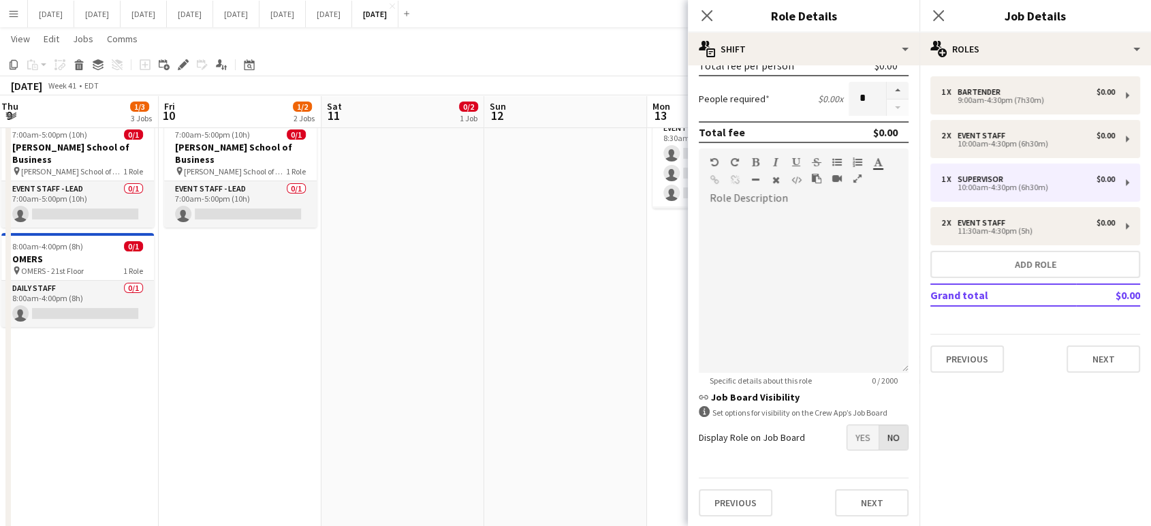
click at [887, 429] on span "No" at bounding box center [894, 437] width 29 height 25
click at [878, 511] on button "Next" at bounding box center [872, 502] width 74 height 27
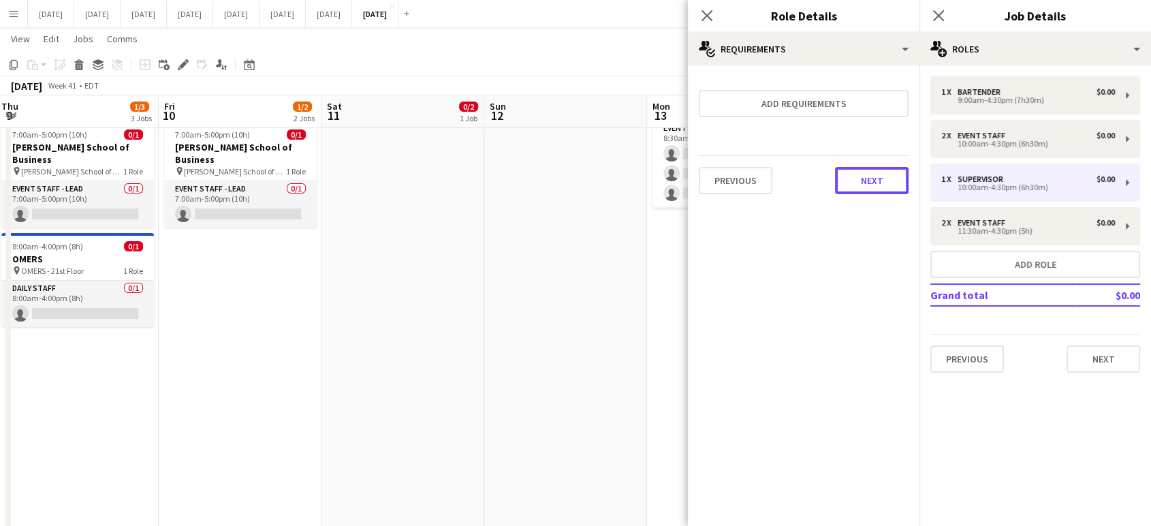
click at [874, 190] on button "Next" at bounding box center [872, 180] width 74 height 27
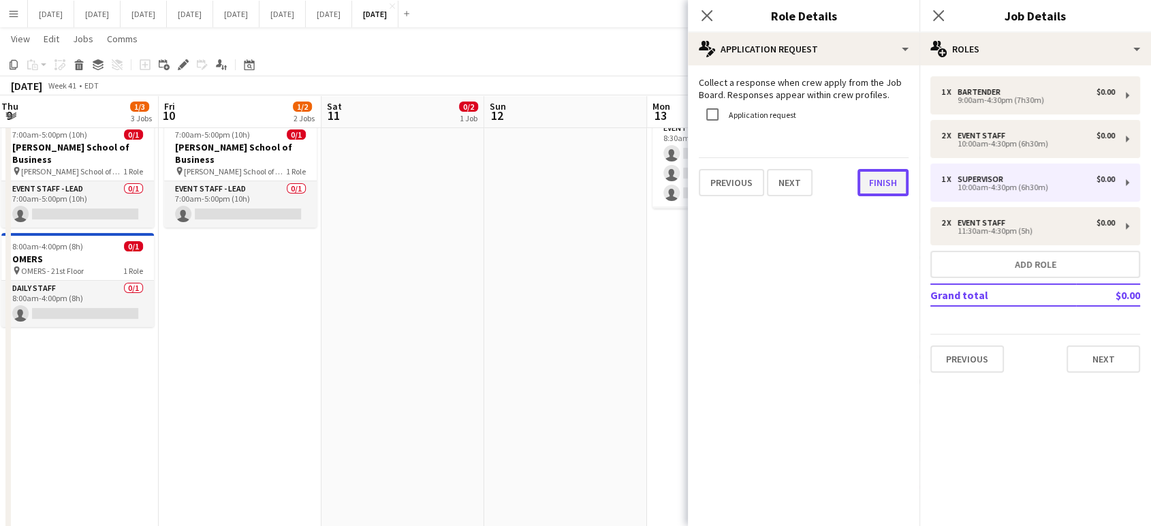
click at [890, 190] on button "Finish" at bounding box center [883, 182] width 51 height 27
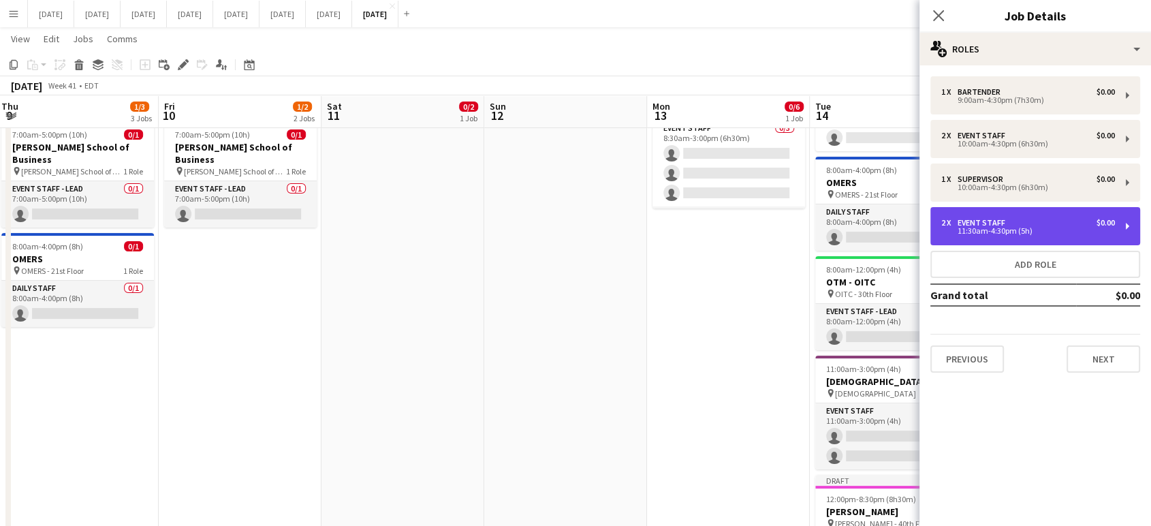
click at [966, 213] on div "2 x Event Staff $0.00 11:30am-4:30pm (5h)" at bounding box center [1036, 226] width 210 height 38
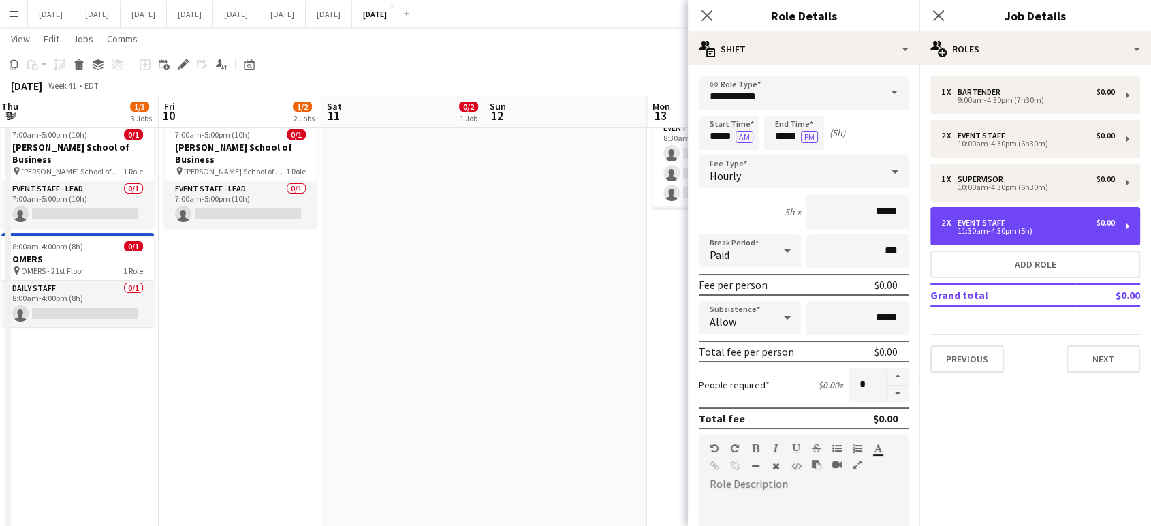
scroll to position [286, 0]
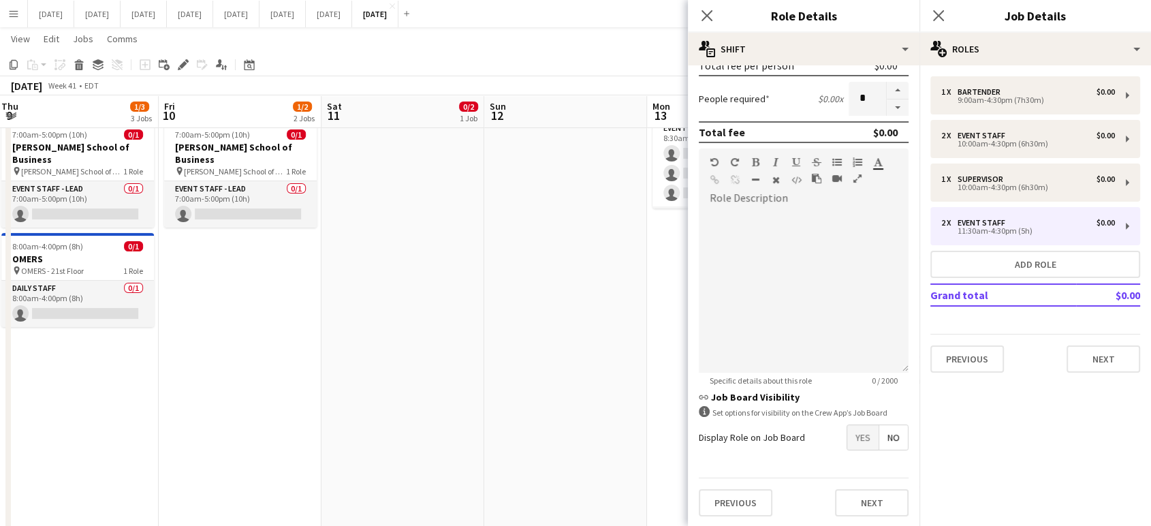
click at [891, 440] on span "No" at bounding box center [894, 437] width 29 height 25
click at [884, 503] on button "Next" at bounding box center [872, 502] width 74 height 27
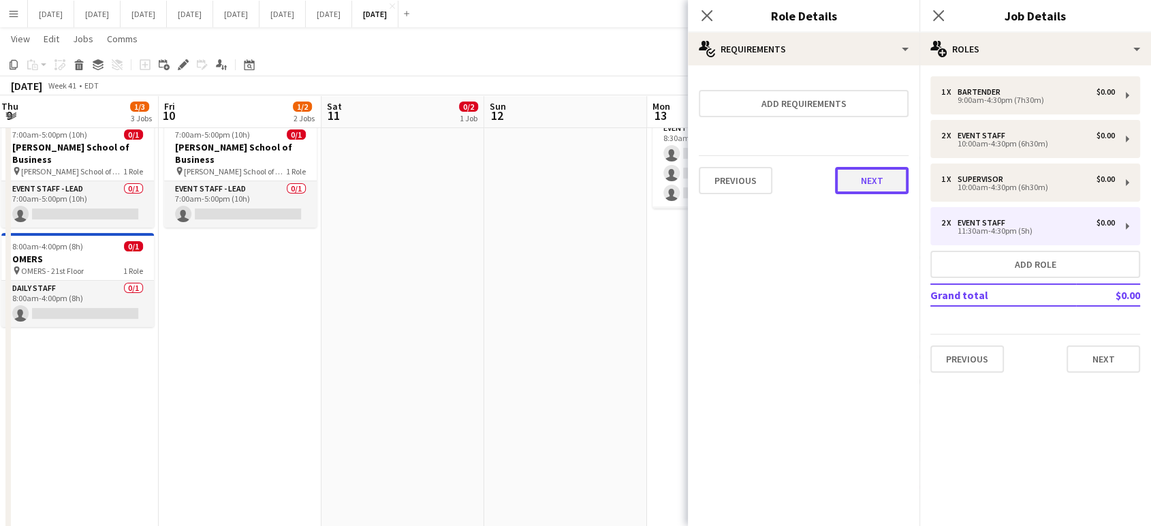
click at [891, 178] on button "Next" at bounding box center [872, 180] width 74 height 27
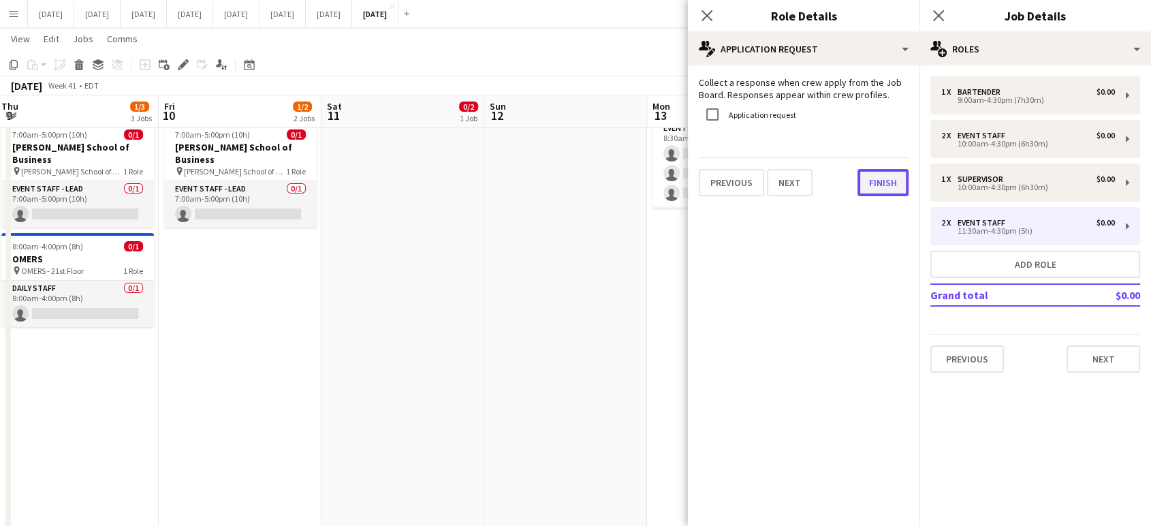
click at [892, 189] on button "Finish" at bounding box center [883, 182] width 51 height 27
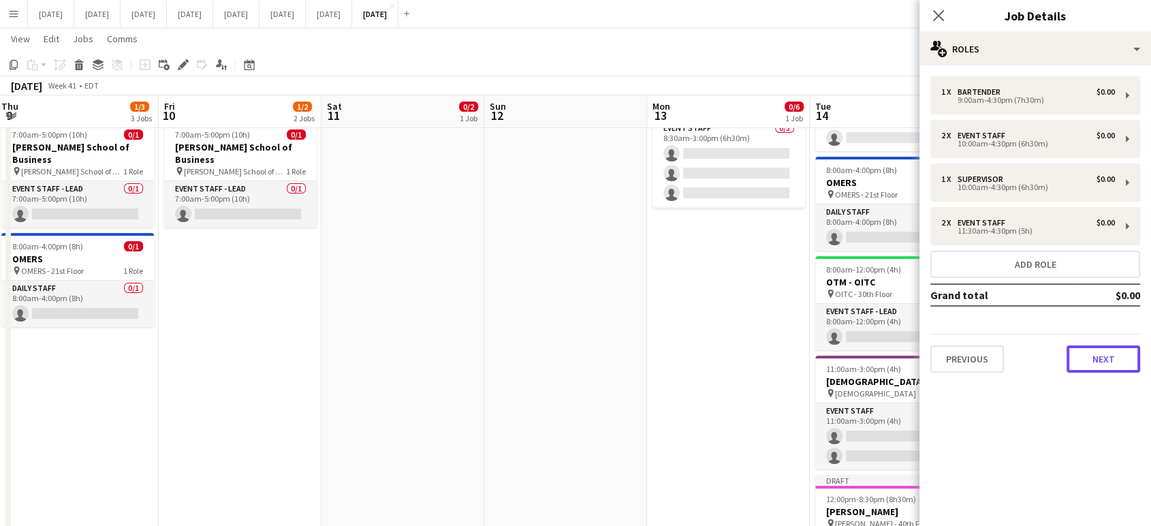
click at [1106, 358] on button "Next" at bounding box center [1104, 358] width 74 height 27
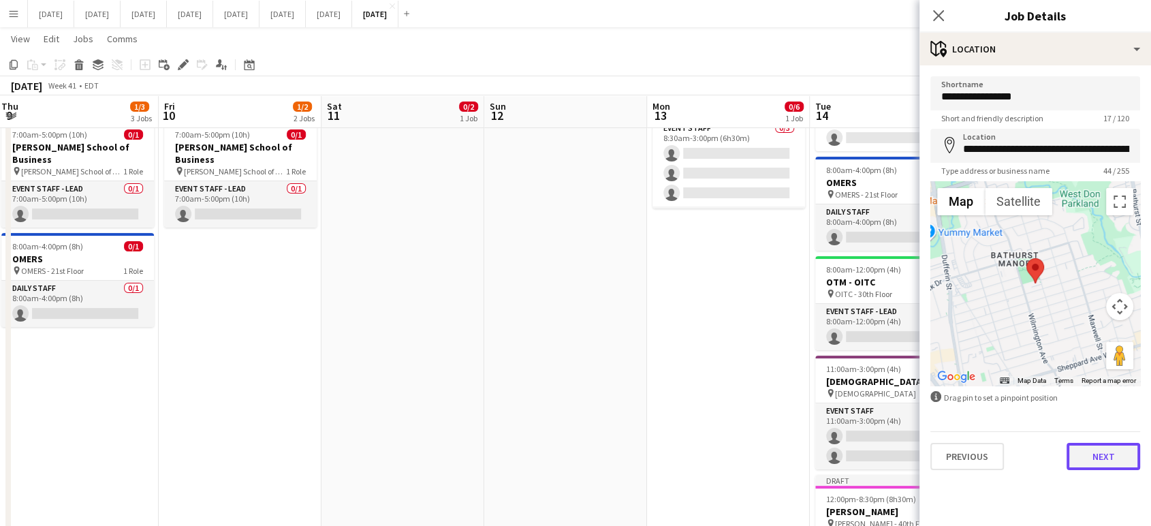
click at [1119, 453] on button "Next" at bounding box center [1104, 456] width 74 height 27
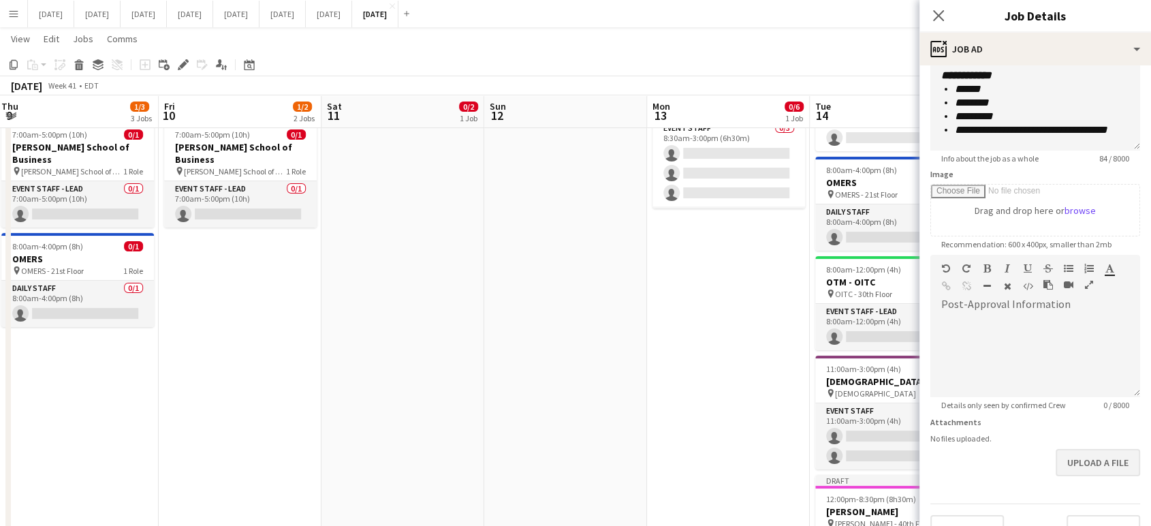
scroll to position [147, 0]
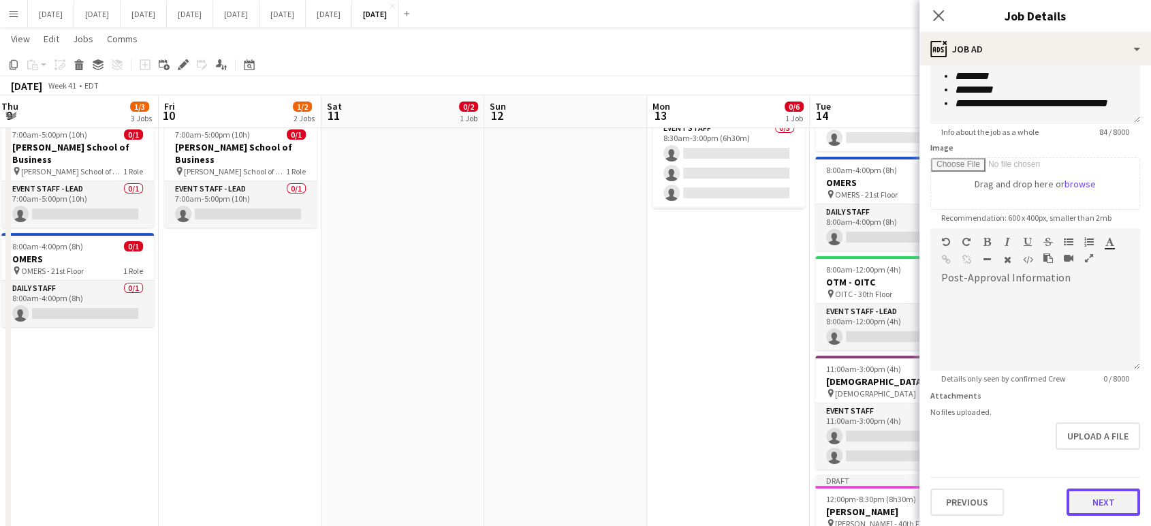
click at [1107, 501] on button "Next" at bounding box center [1104, 502] width 74 height 27
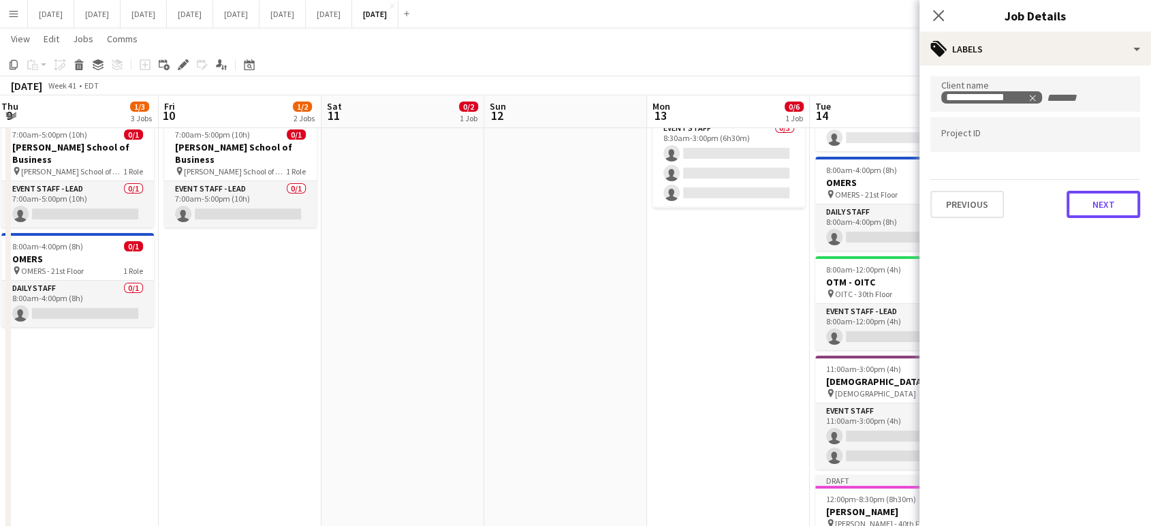
click at [1096, 207] on button "Next" at bounding box center [1104, 204] width 74 height 27
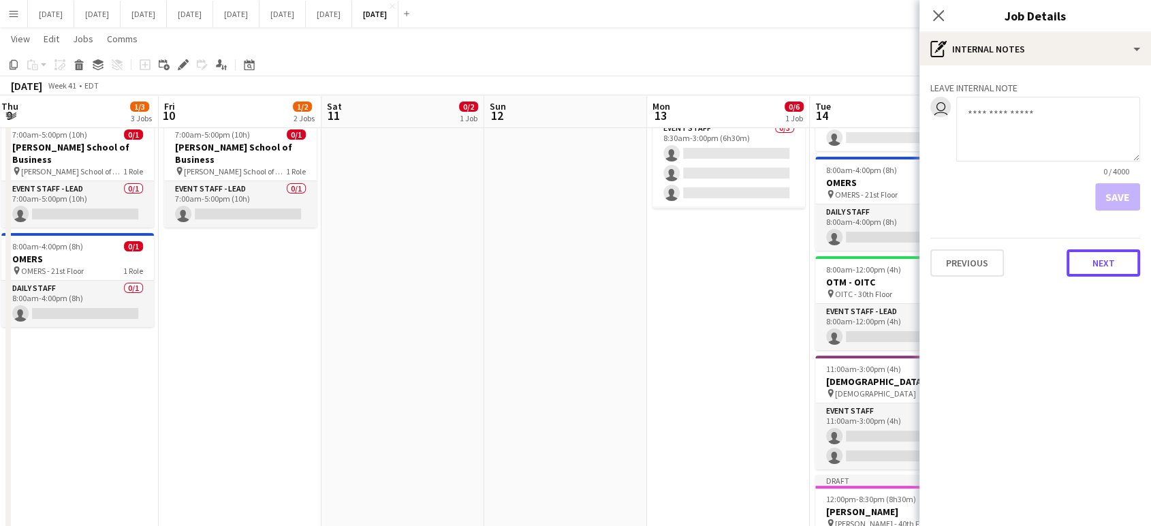
drag, startPoint x: 1100, startPoint y: 267, endPoint x: 1113, endPoint y: 293, distance: 28.9
click at [1101, 270] on button "Next" at bounding box center [1104, 262] width 74 height 27
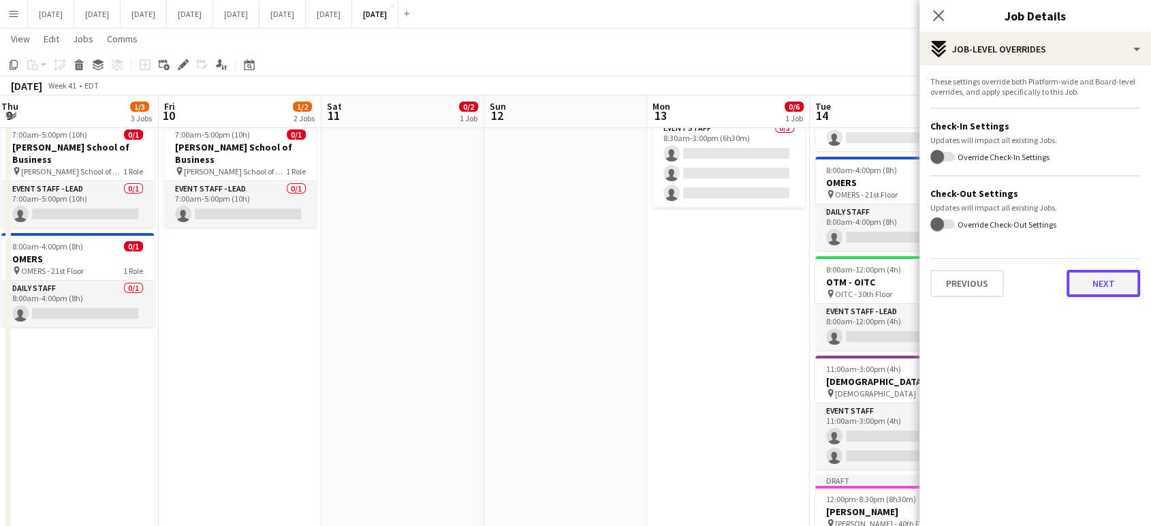
click at [1098, 285] on button "Next" at bounding box center [1104, 283] width 74 height 27
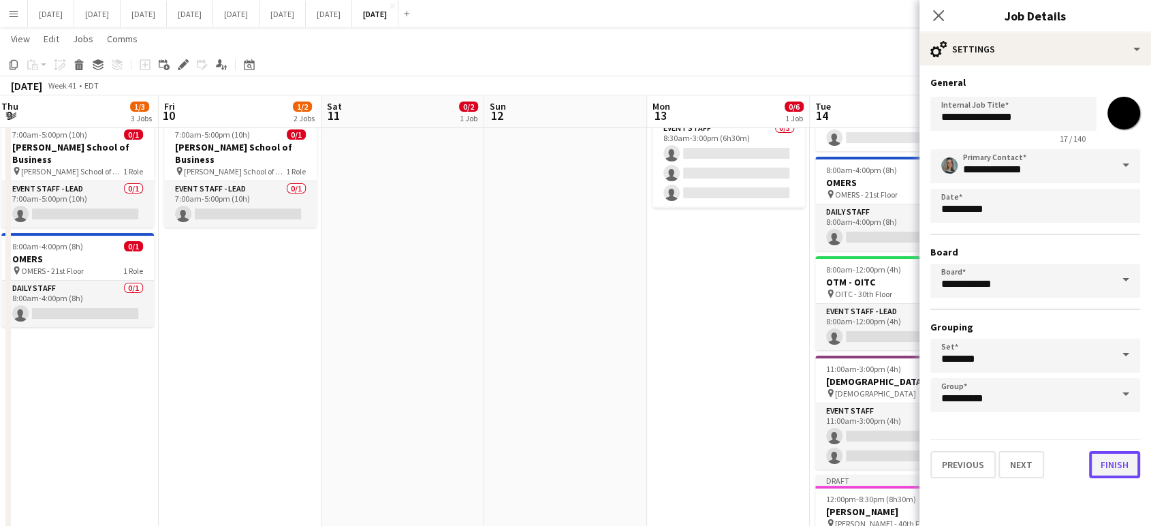
click at [1104, 464] on button "Finish" at bounding box center [1114, 464] width 51 height 27
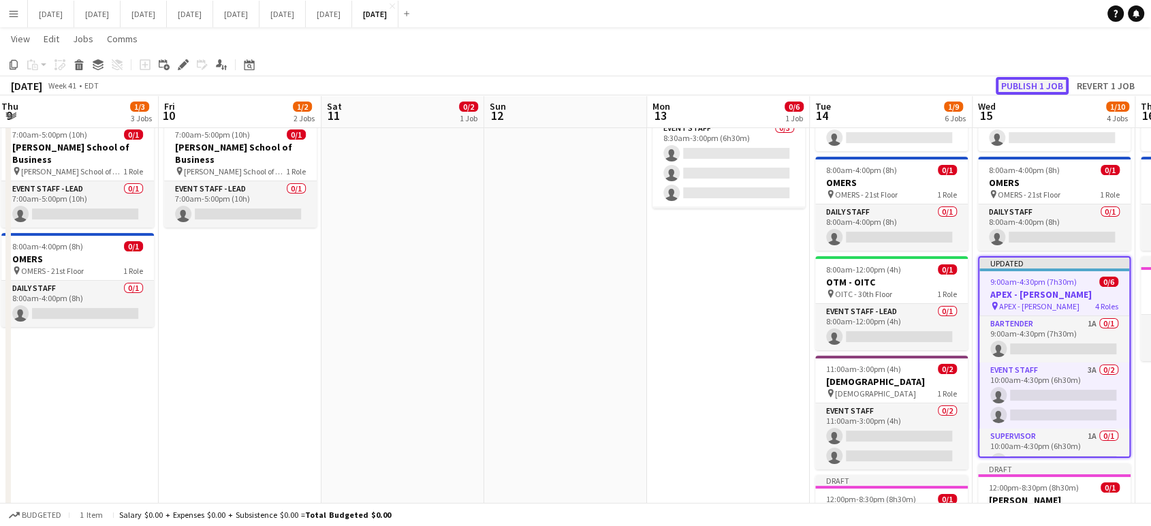
click at [1040, 82] on button "Publish 1 job" at bounding box center [1032, 86] width 73 height 18
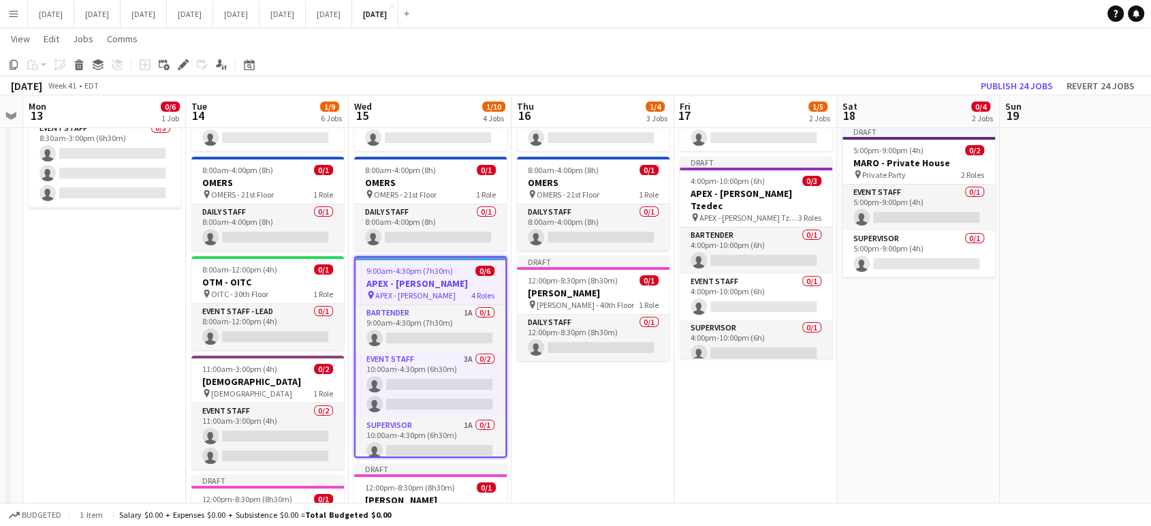
drag, startPoint x: 658, startPoint y: 320, endPoint x: 110, endPoint y: 365, distance: 549.6
click at [111, 365] on app-calendar-viewport "Thu 9 1/3 3 Jobs Fri 10 1/2 2 Jobs Sat 11 0/2 1 Job Sun 12 Mon 13 0/6 1 Job Tue…" at bounding box center [575, 323] width 1151 height 843
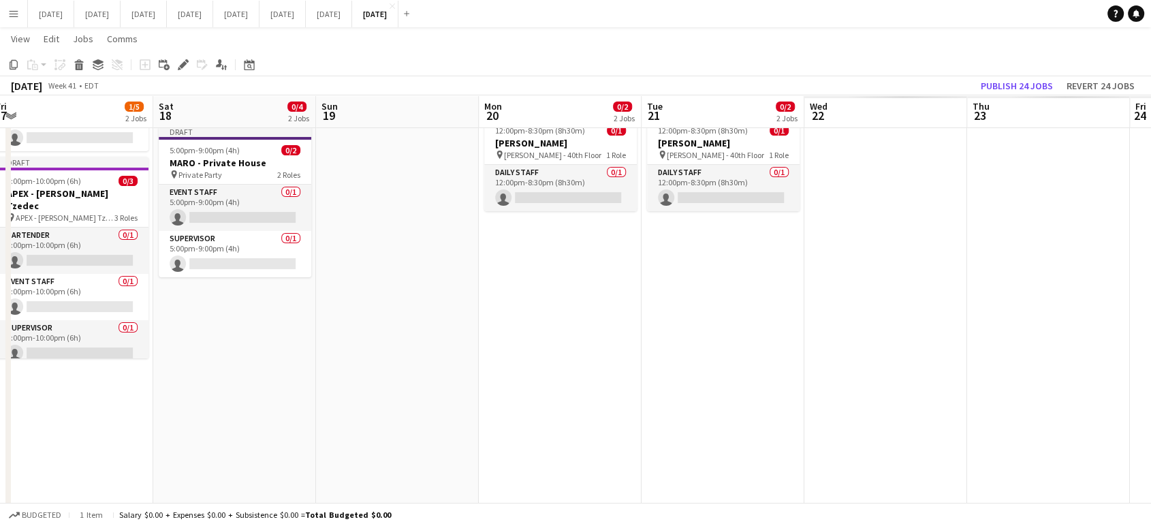
drag, startPoint x: 895, startPoint y: 342, endPoint x: 202, endPoint y: 448, distance: 701.0
click at [207, 450] on app-calendar-viewport "Mon 13 0/6 1 Job Tue 14 1/9 6 Jobs Wed 15 1/10 4 Jobs Thu 16 1/4 3 Jobs Fri 17 …" at bounding box center [575, 323] width 1151 height 843
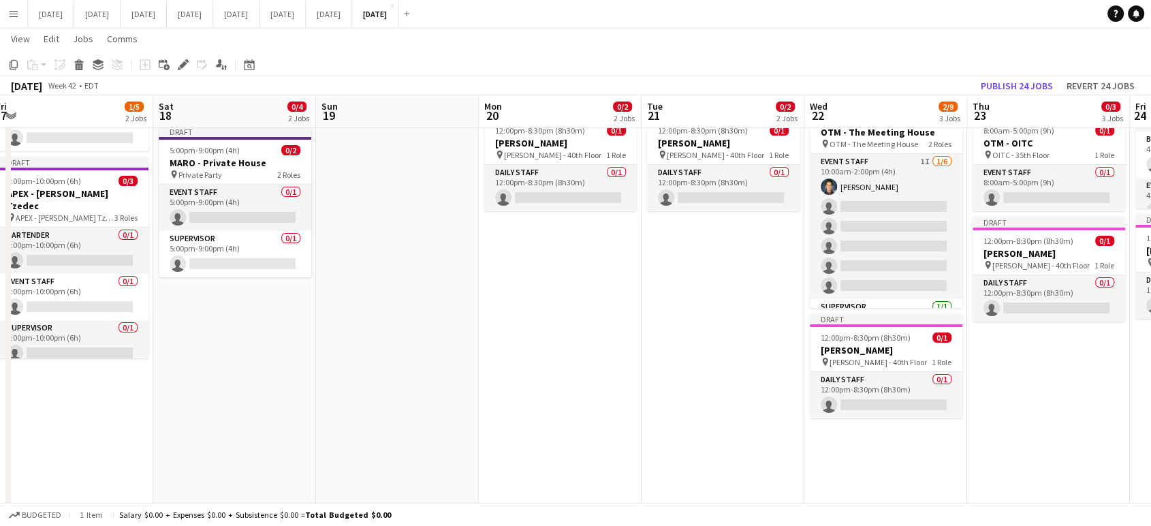
scroll to position [0, 666]
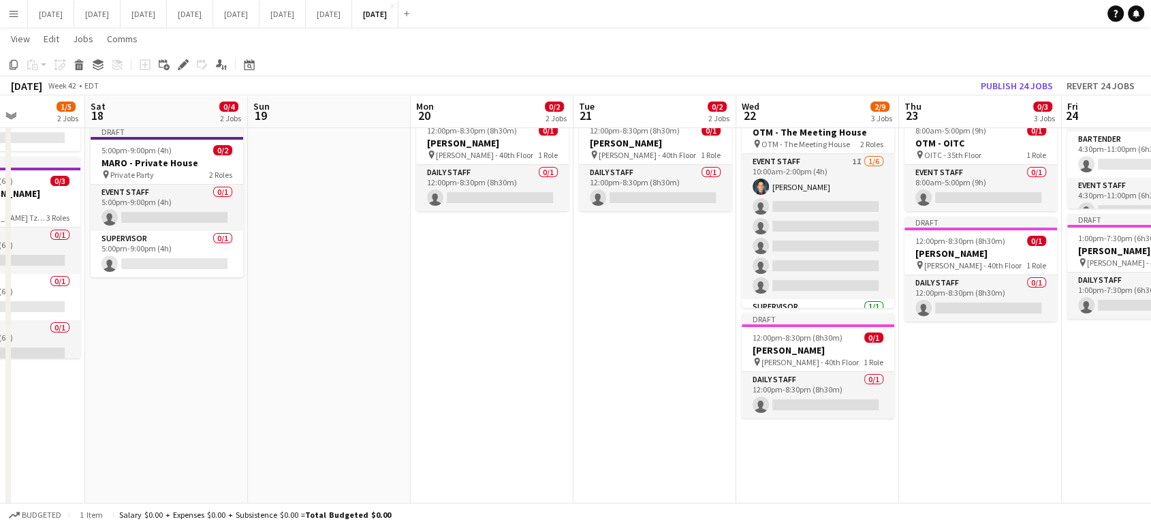
drag, startPoint x: 888, startPoint y: 424, endPoint x: 660, endPoint y: 427, distance: 228.3
click at [640, 440] on app-calendar-viewport "Wed 15 1/10 4 Jobs Thu 16 1/4 3 Jobs Fri 17 1/5 2 Jobs Sat 18 0/4 2 Jobs Sun 19…" at bounding box center [575, 323] width 1151 height 843
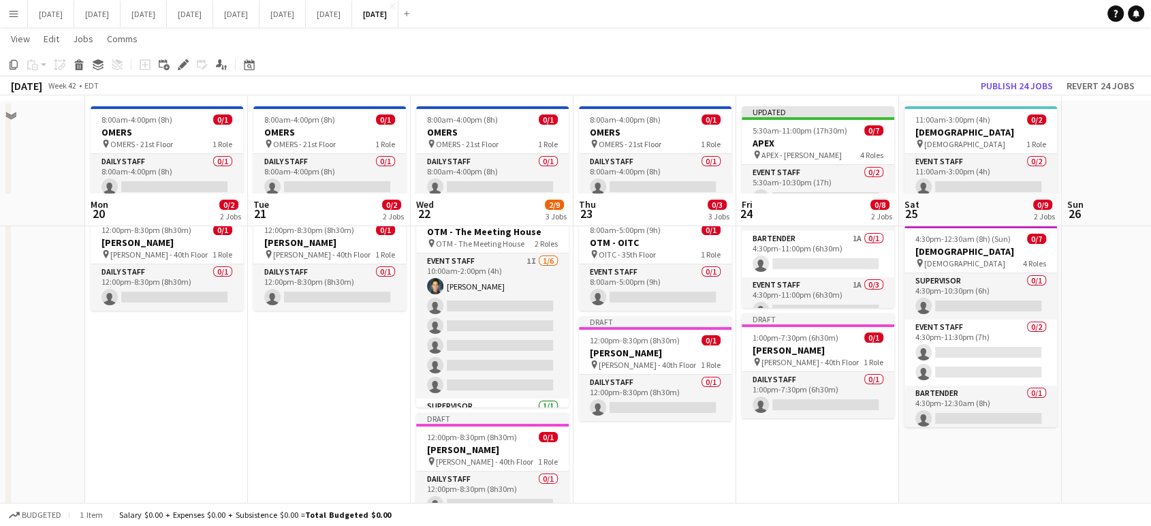
scroll to position [0, 0]
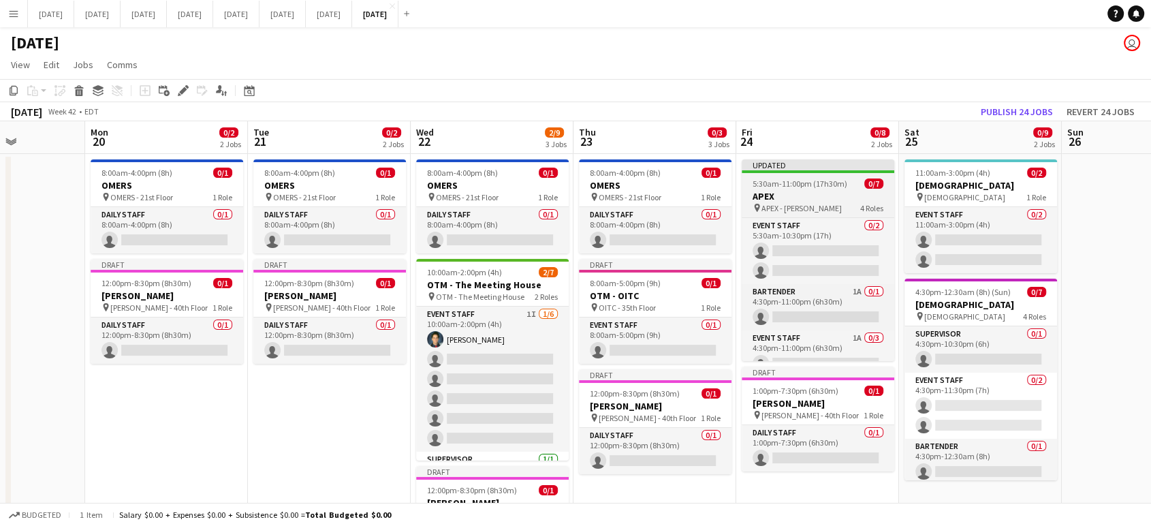
click at [823, 190] on h3 "APEX" at bounding box center [818, 196] width 153 height 12
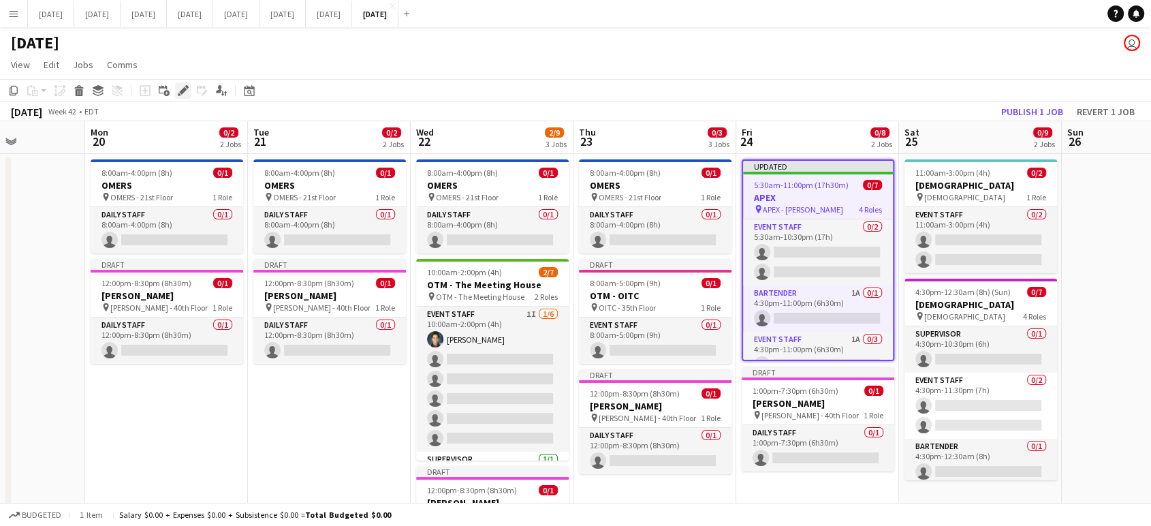
click at [185, 94] on icon "Edit" at bounding box center [183, 90] width 11 height 11
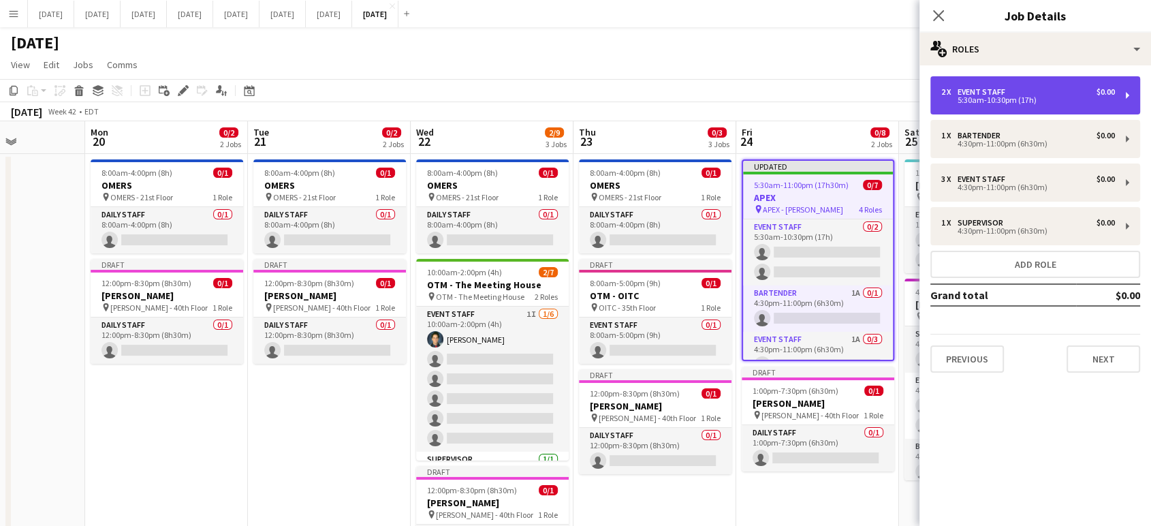
click at [1026, 97] on div "5:30am-10:30pm (17h)" at bounding box center [1029, 100] width 174 height 7
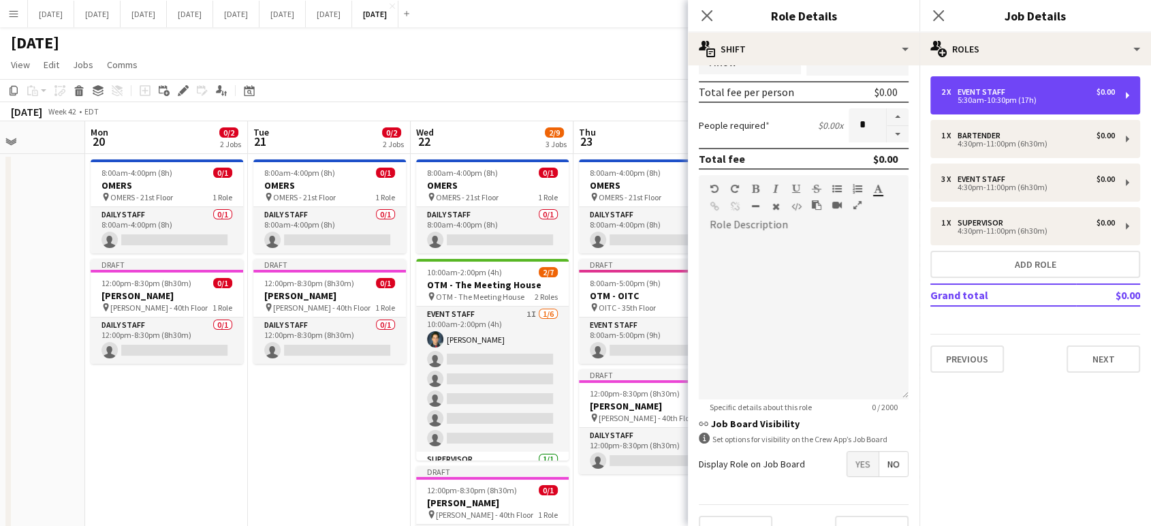
scroll to position [286, 0]
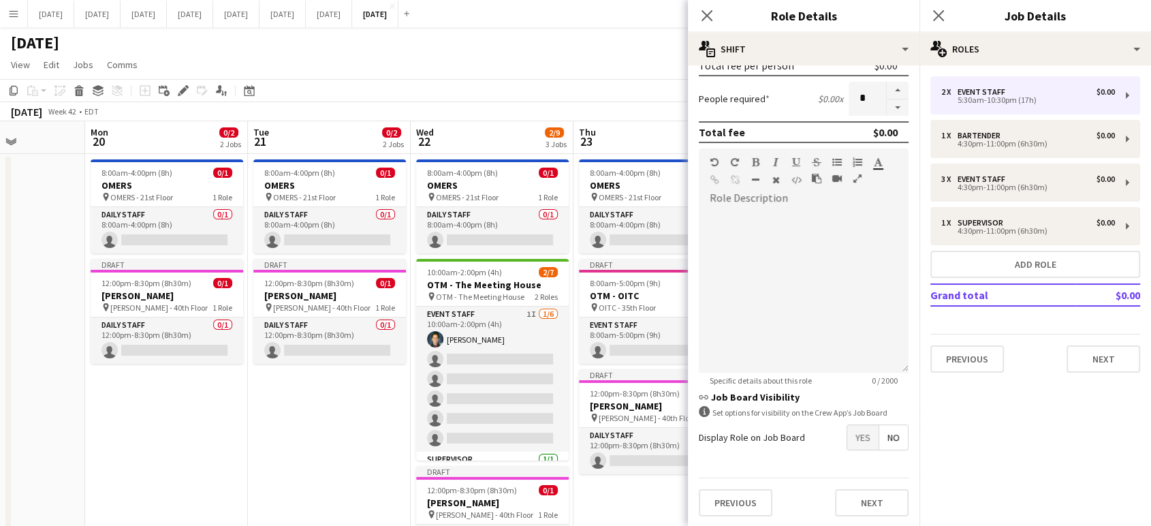
click at [889, 437] on span "No" at bounding box center [894, 437] width 29 height 25
click at [869, 501] on button "Next" at bounding box center [872, 502] width 74 height 27
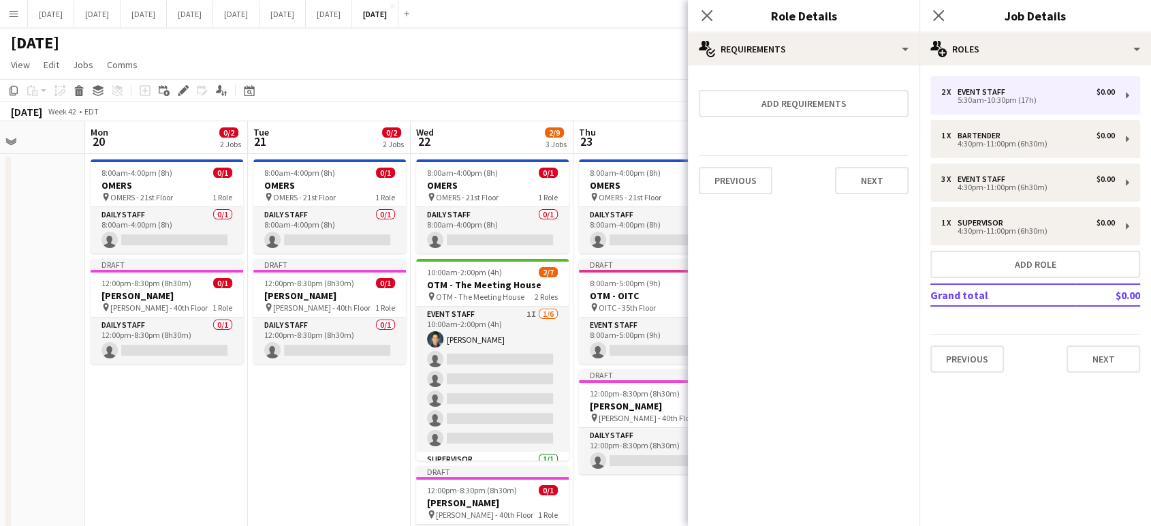
scroll to position [0, 0]
click at [871, 180] on button "Next" at bounding box center [872, 180] width 74 height 27
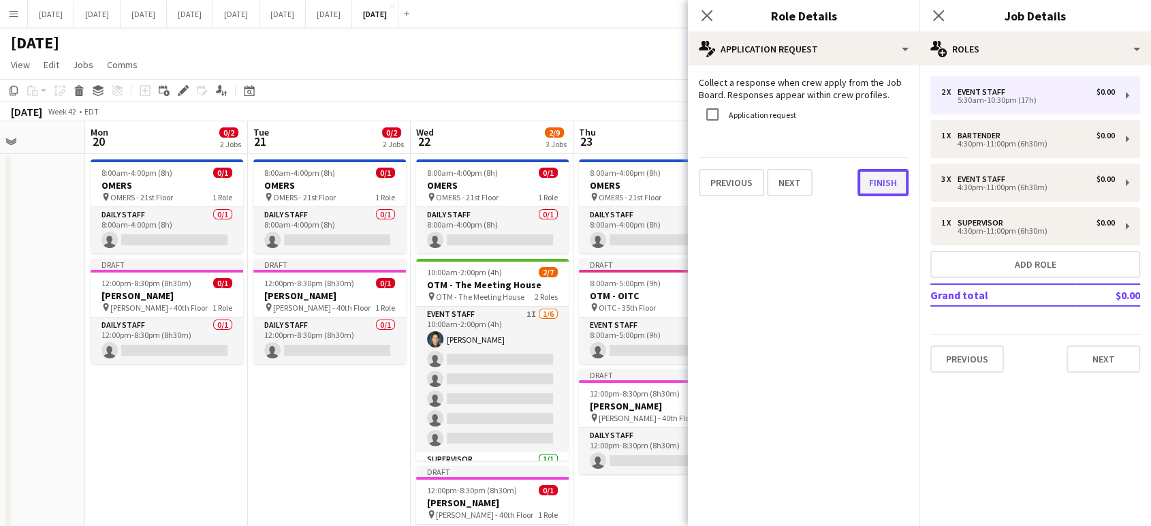
click at [891, 174] on button "Finish" at bounding box center [883, 182] width 51 height 27
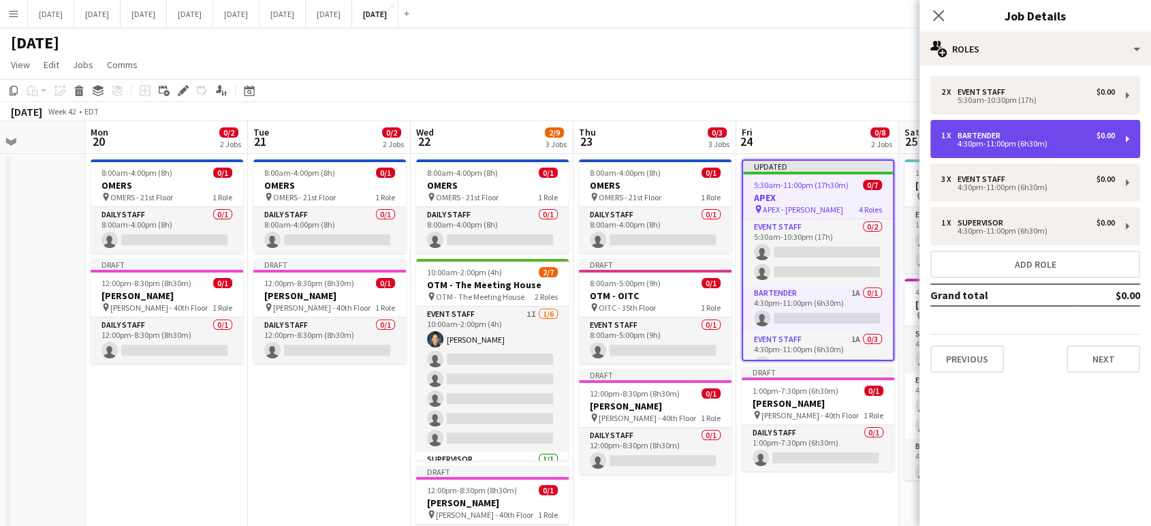
click at [982, 138] on div "1 x Bartender $0.00 4:30pm-11:00pm (6h30m)" at bounding box center [1029, 139] width 174 height 16
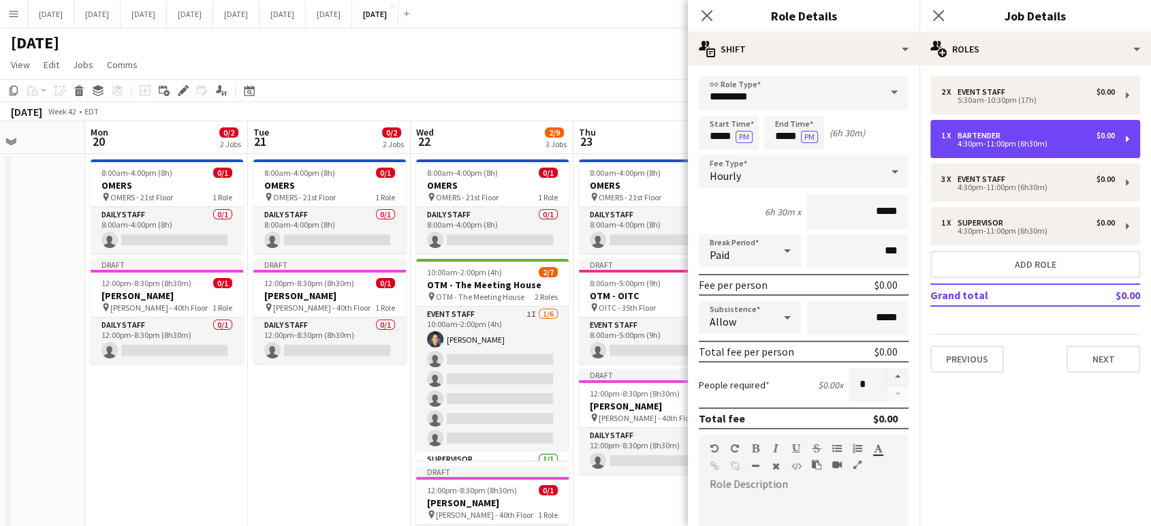
scroll to position [286, 0]
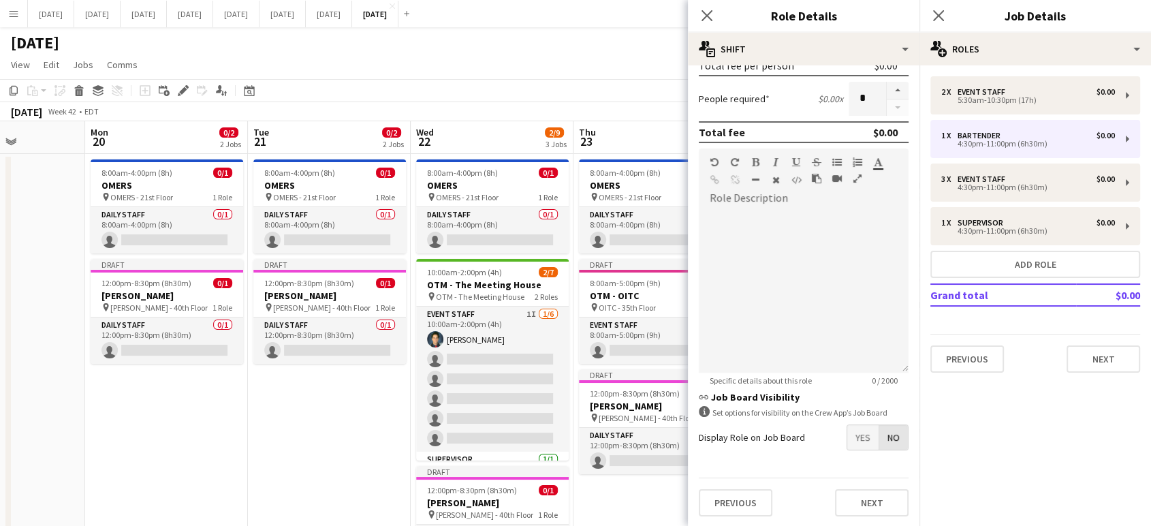
click at [880, 434] on span "No" at bounding box center [894, 437] width 29 height 25
click at [888, 503] on button "Next" at bounding box center [872, 502] width 74 height 27
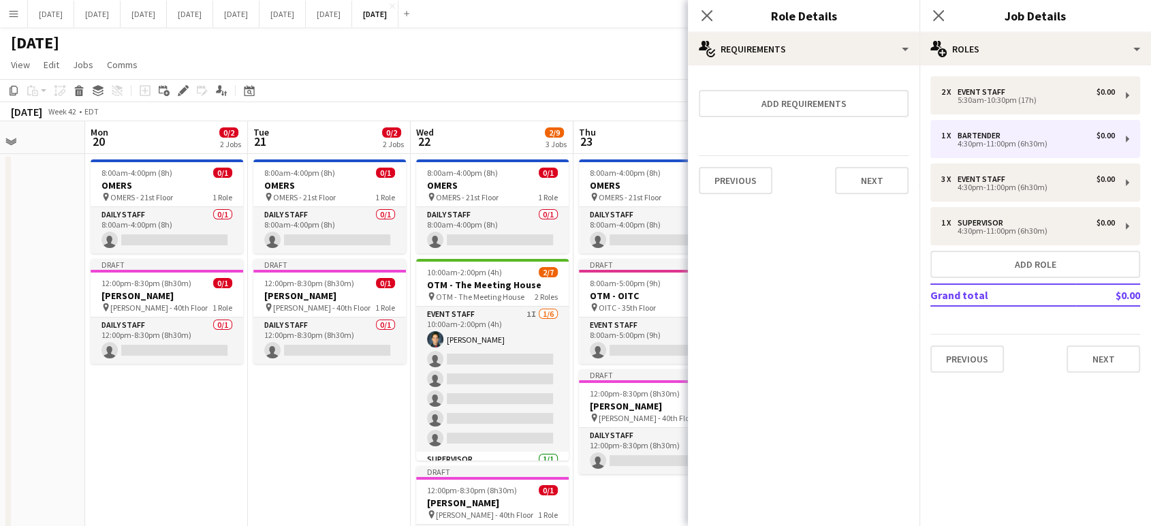
scroll to position [0, 0]
click at [878, 190] on button "Next" at bounding box center [872, 180] width 74 height 27
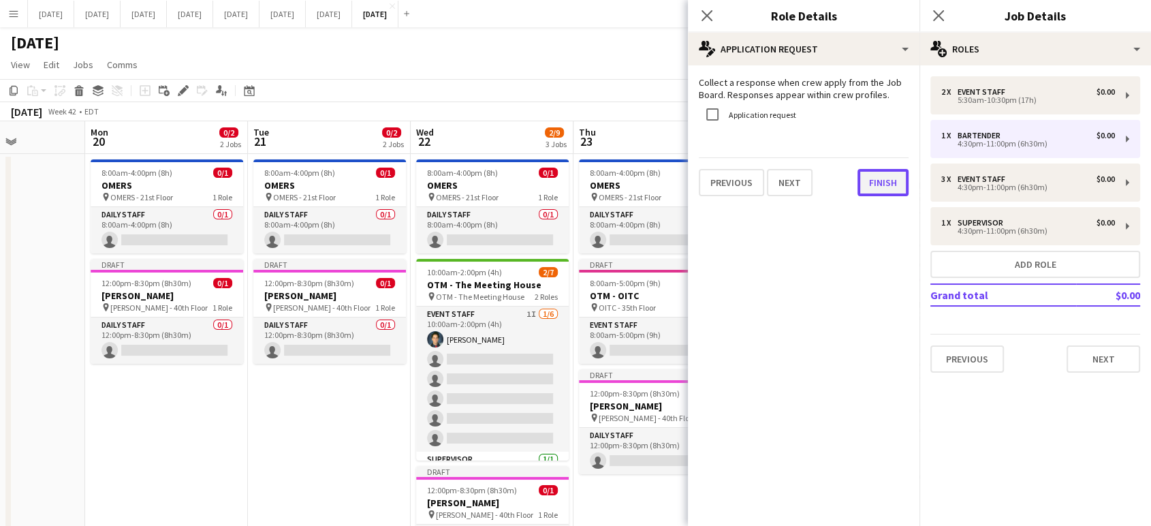
click at [878, 191] on button "Finish" at bounding box center [883, 182] width 51 height 27
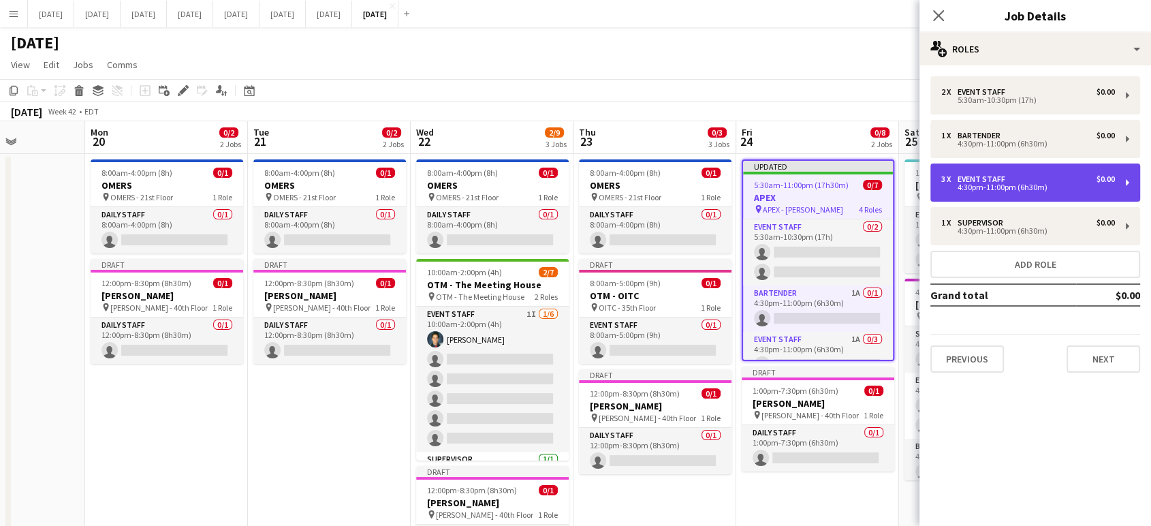
click at [962, 173] on div "3 x Event Staff $0.00 4:30pm-11:00pm (6h30m)" at bounding box center [1036, 183] width 210 height 38
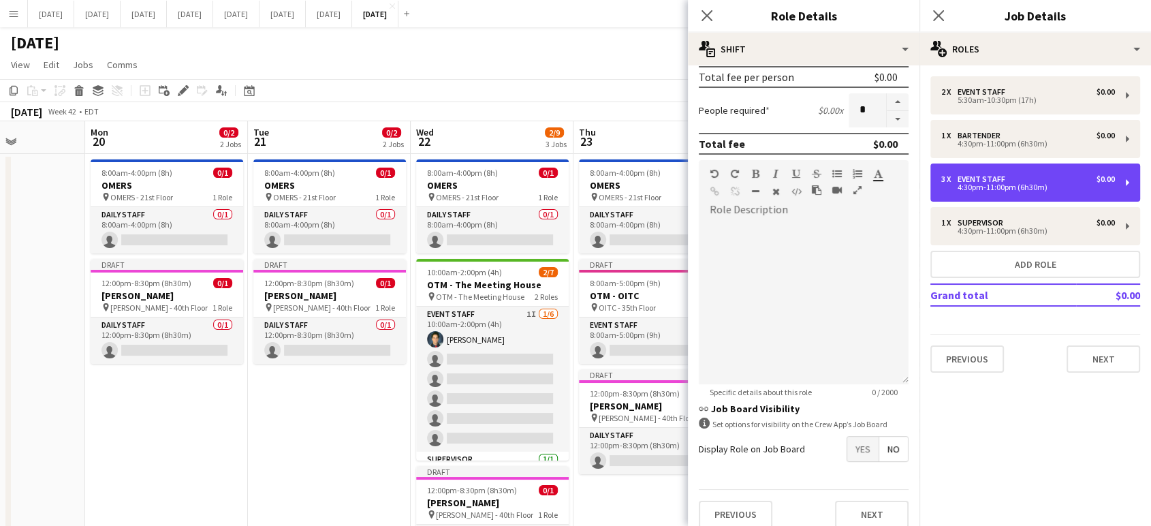
scroll to position [286, 0]
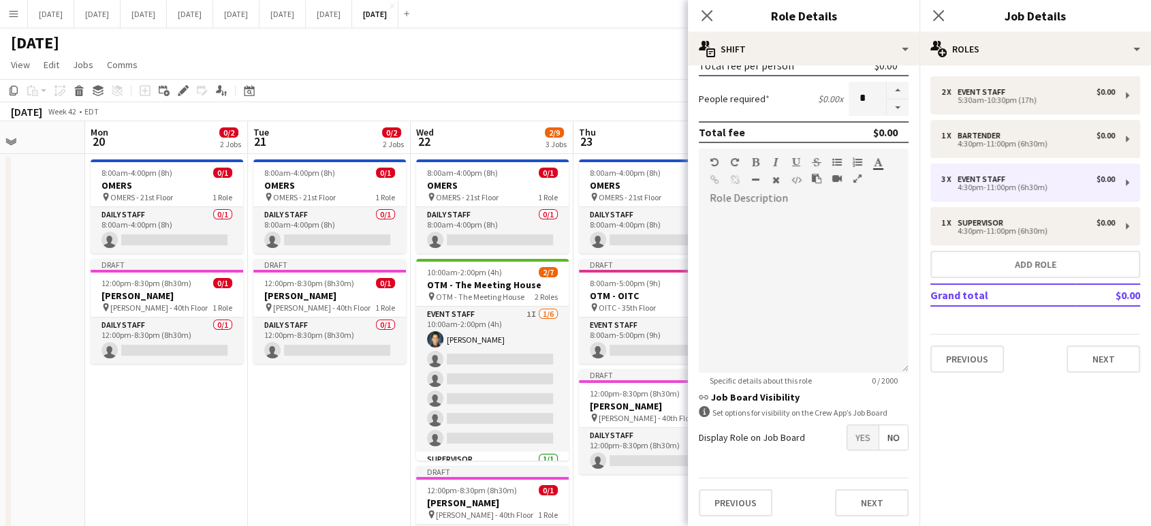
click at [884, 435] on span "No" at bounding box center [894, 437] width 29 height 25
click at [883, 497] on button "Next" at bounding box center [872, 502] width 74 height 27
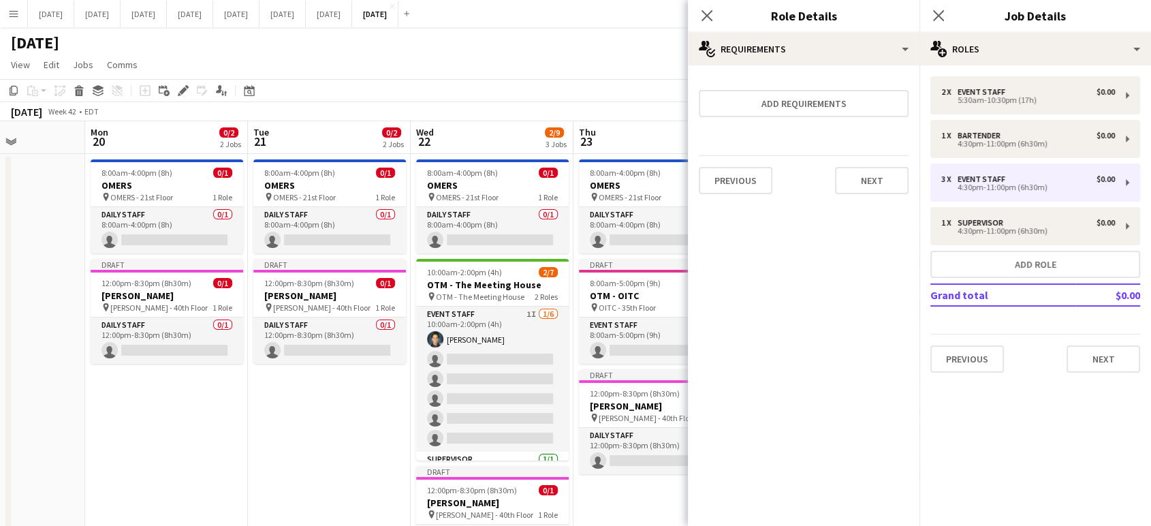
scroll to position [0, 0]
click at [878, 175] on button "Next" at bounding box center [872, 180] width 74 height 27
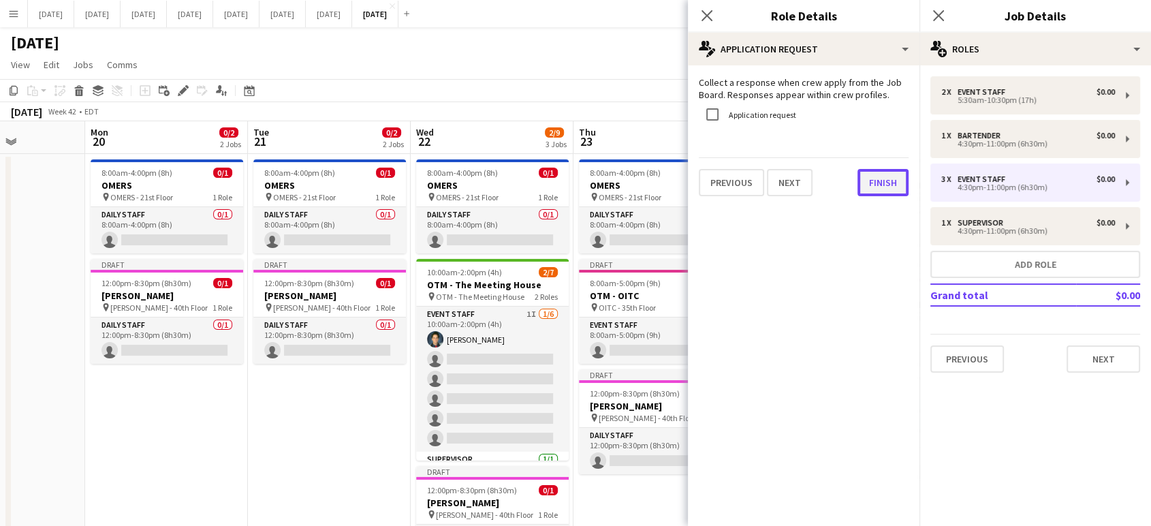
click at [875, 187] on button "Finish" at bounding box center [883, 182] width 51 height 27
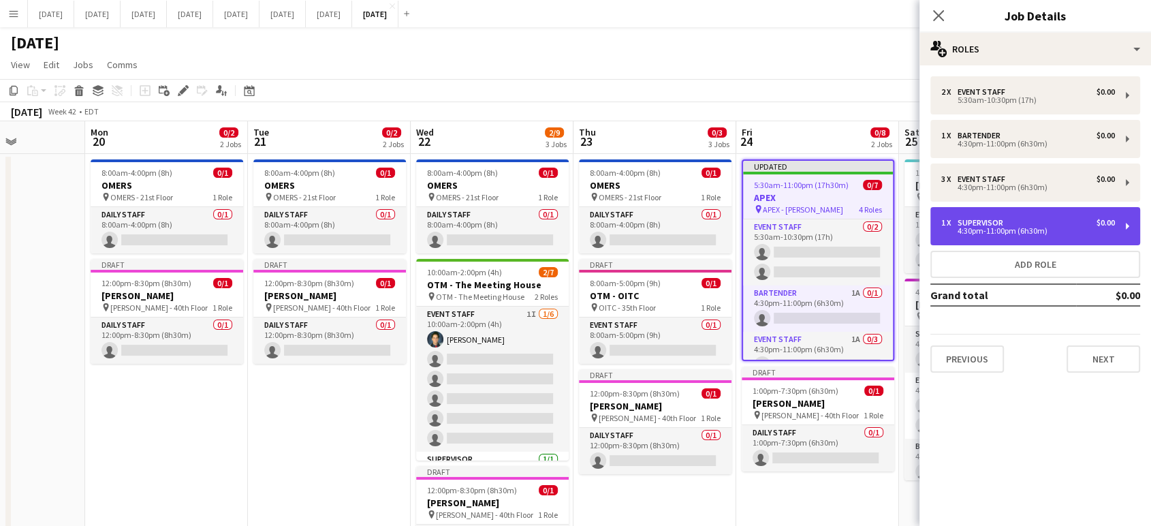
click at [1005, 217] on div "1 x Supervisor $0.00 4:30pm-11:00pm (6h30m)" at bounding box center [1036, 226] width 210 height 38
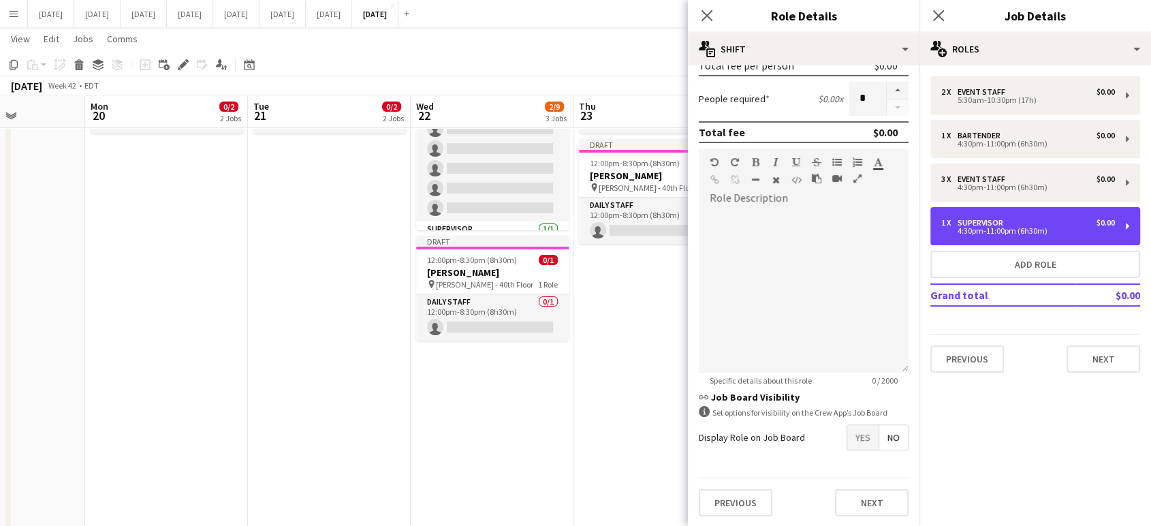
scroll to position [303, 0]
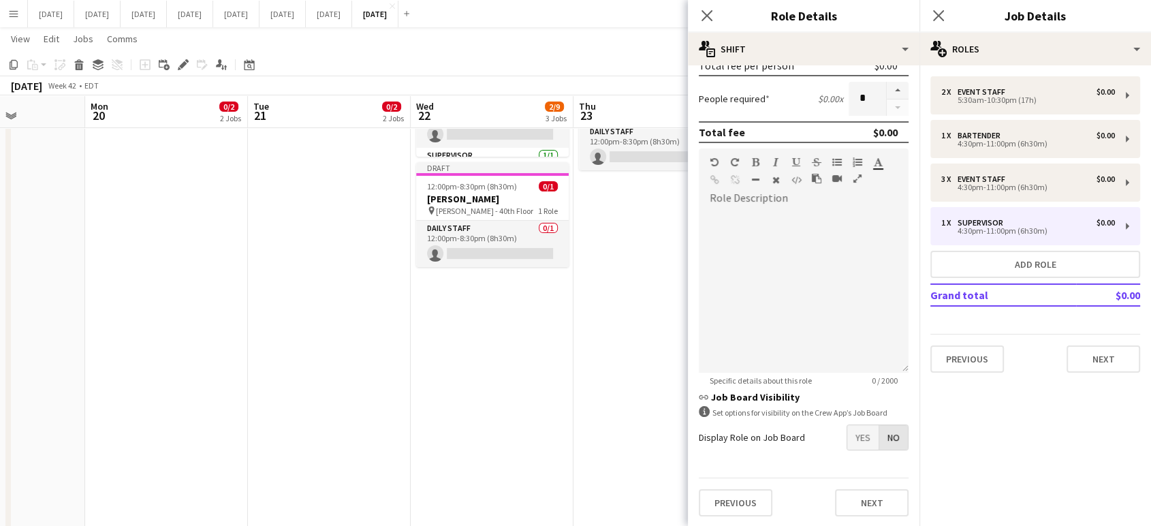
drag, startPoint x: 886, startPoint y: 442, endPoint x: 888, endPoint y: 455, distance: 13.8
click at [886, 442] on span "No" at bounding box center [894, 437] width 29 height 25
click at [878, 498] on button "Next" at bounding box center [872, 502] width 74 height 27
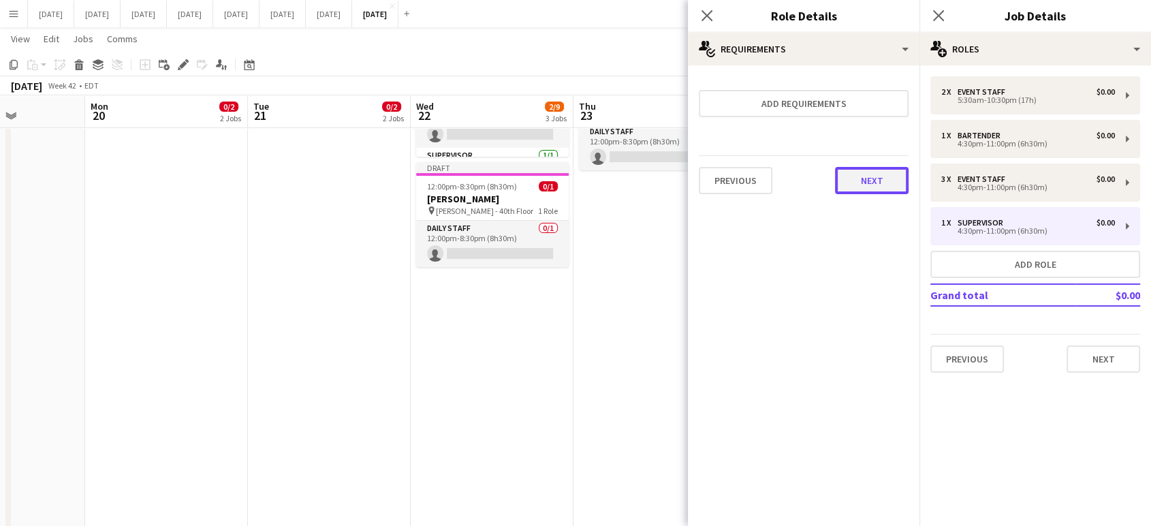
click at [888, 179] on button "Next" at bounding box center [872, 180] width 74 height 27
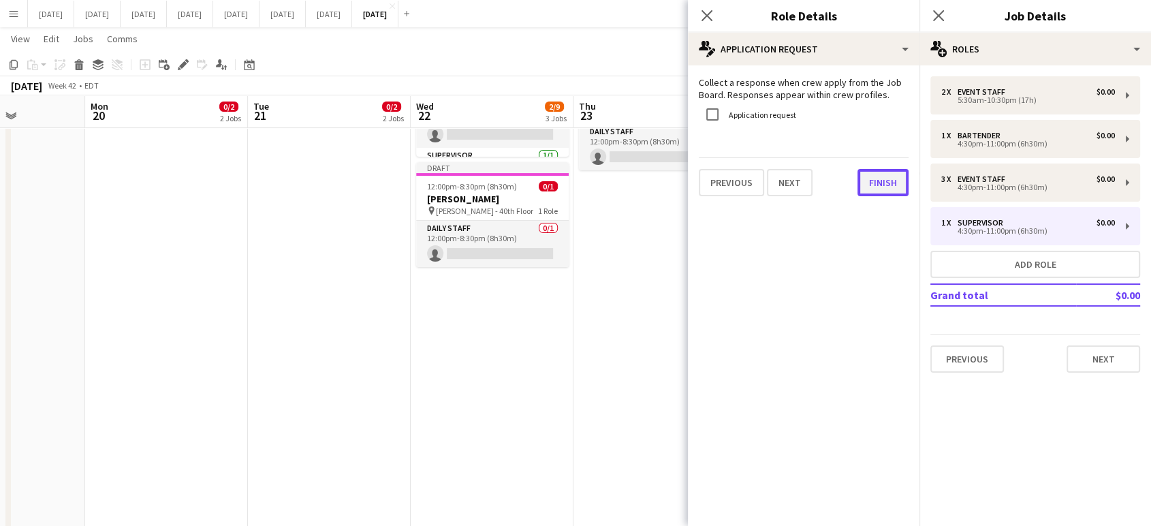
click at [893, 191] on button "Finish" at bounding box center [883, 182] width 51 height 27
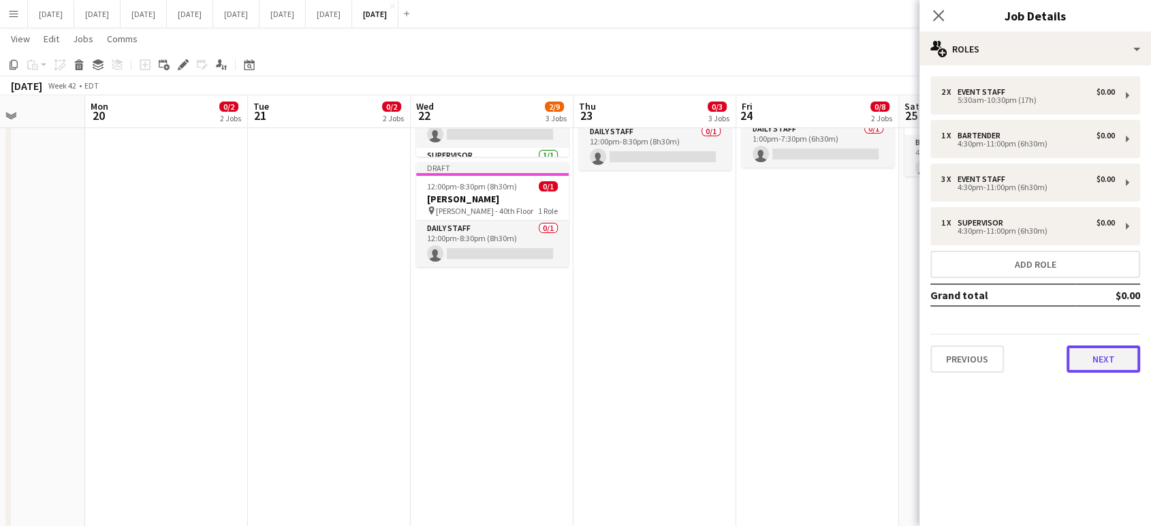
click at [1124, 367] on button "Next" at bounding box center [1104, 358] width 74 height 27
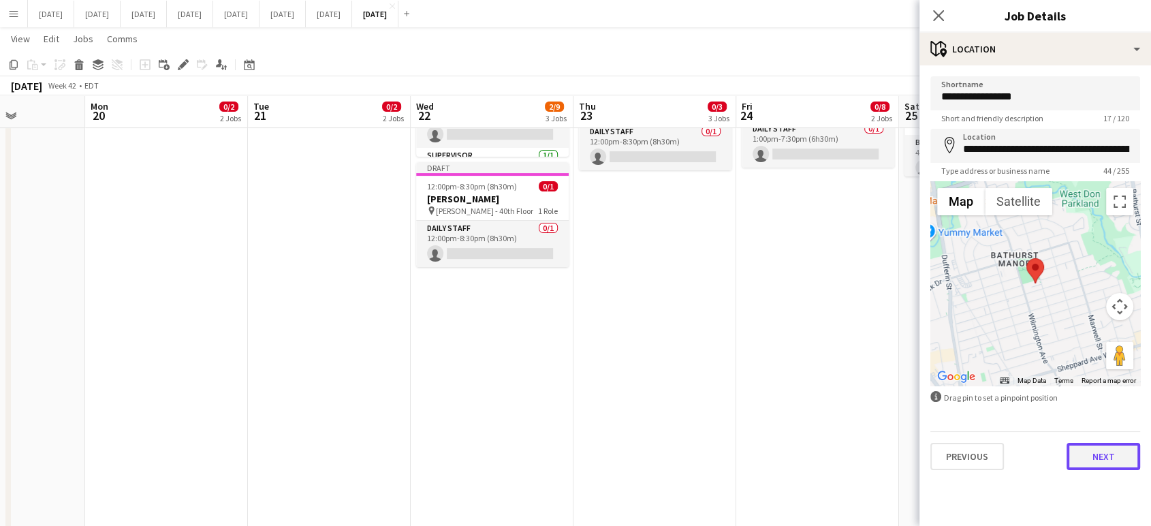
click at [1117, 459] on button "Next" at bounding box center [1104, 456] width 74 height 27
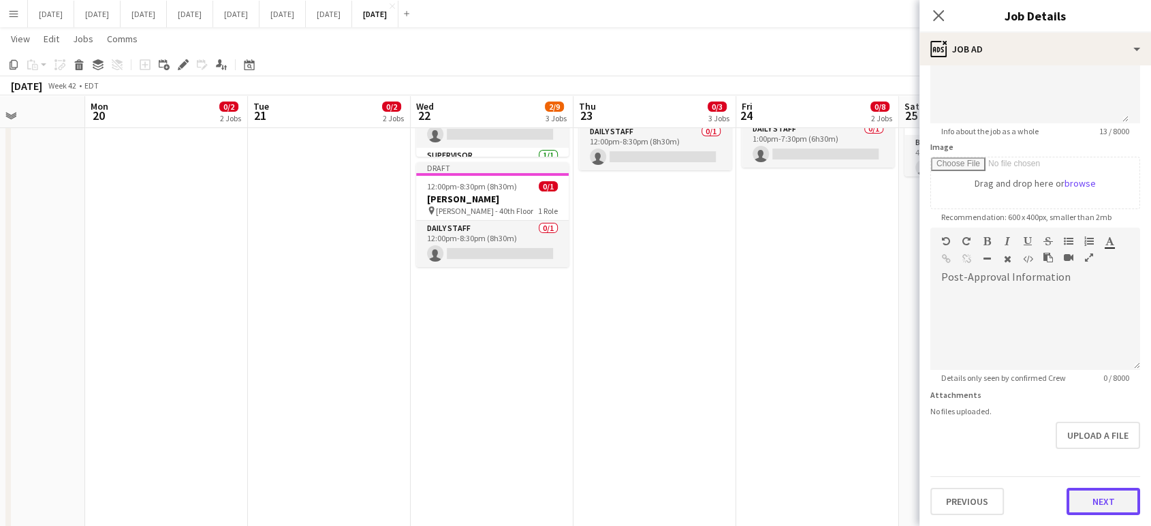
click at [1104, 448] on form "**********" at bounding box center [1036, 221] width 232 height 587
click at [1100, 512] on button "Next" at bounding box center [1104, 502] width 74 height 27
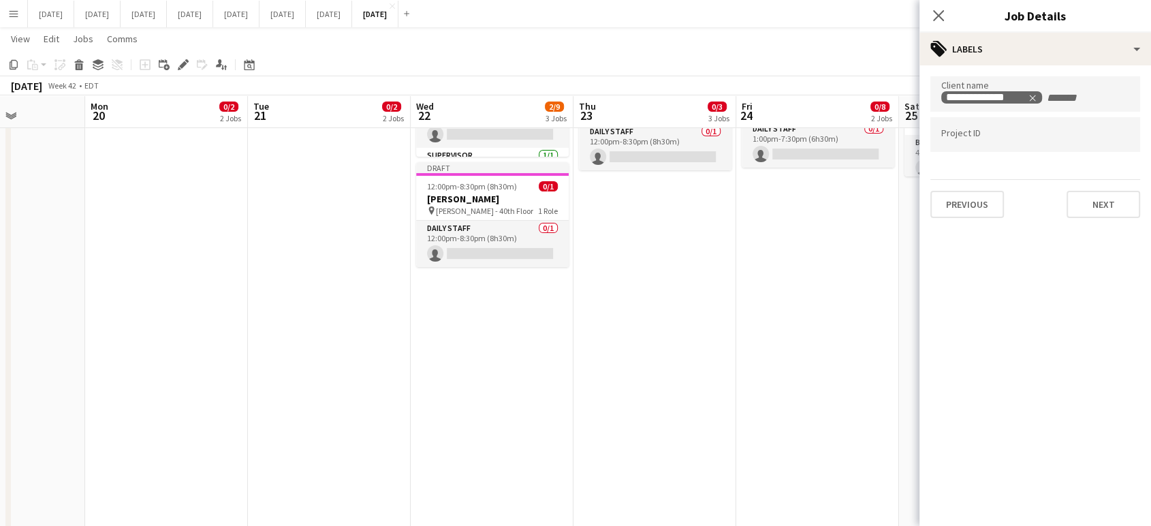
scroll to position [0, 0]
click at [1115, 206] on button "Next" at bounding box center [1104, 204] width 74 height 27
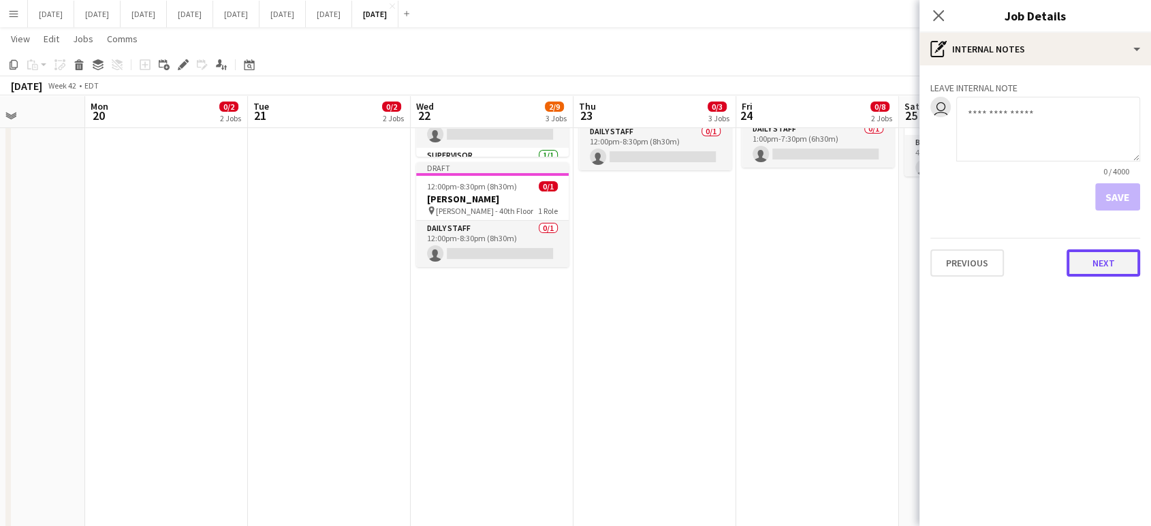
click at [1119, 262] on button "Next" at bounding box center [1104, 262] width 74 height 27
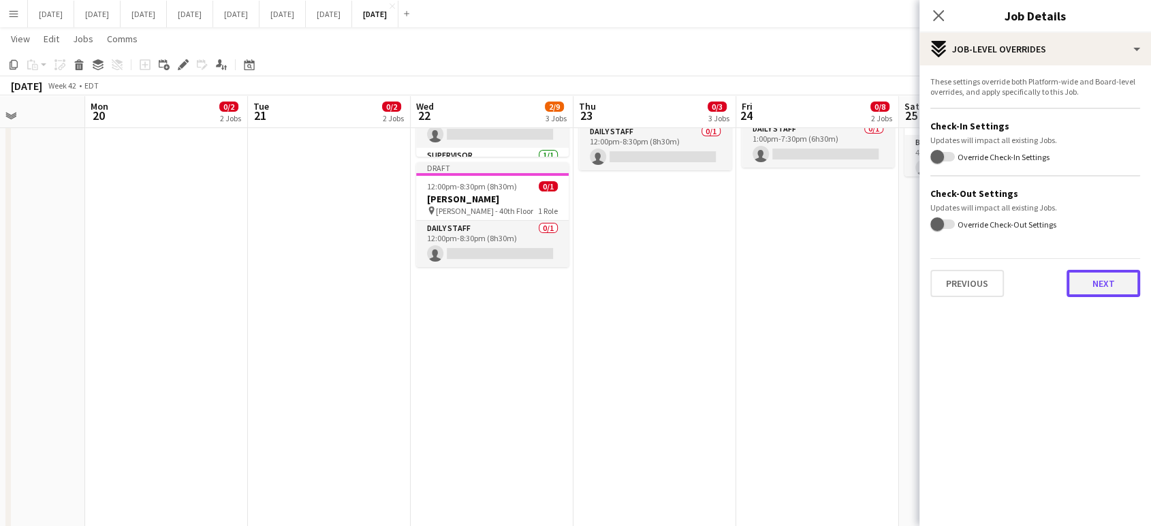
click at [1112, 282] on button "Next" at bounding box center [1104, 283] width 74 height 27
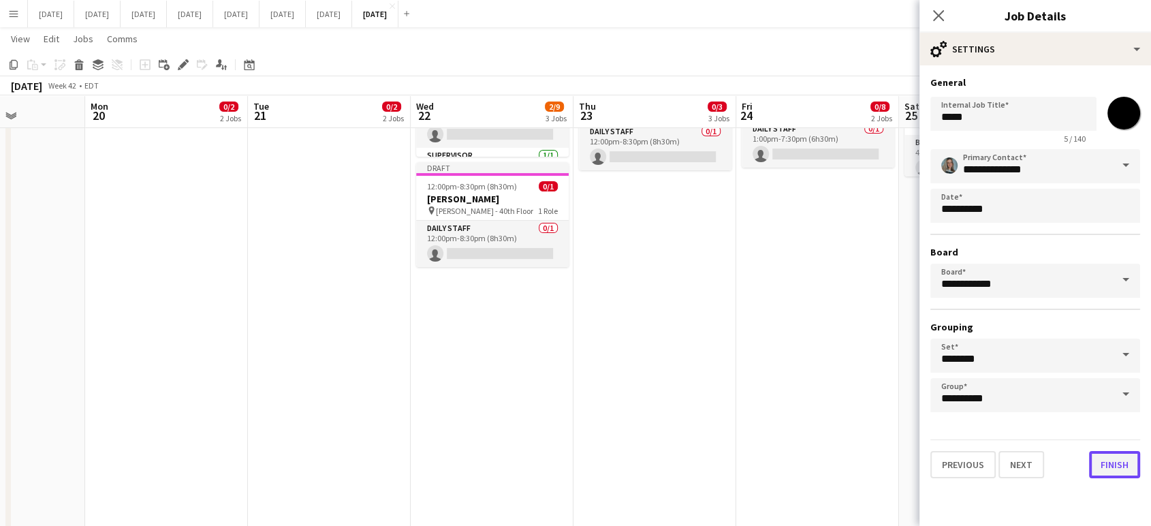
click at [1120, 456] on button "Finish" at bounding box center [1114, 464] width 51 height 27
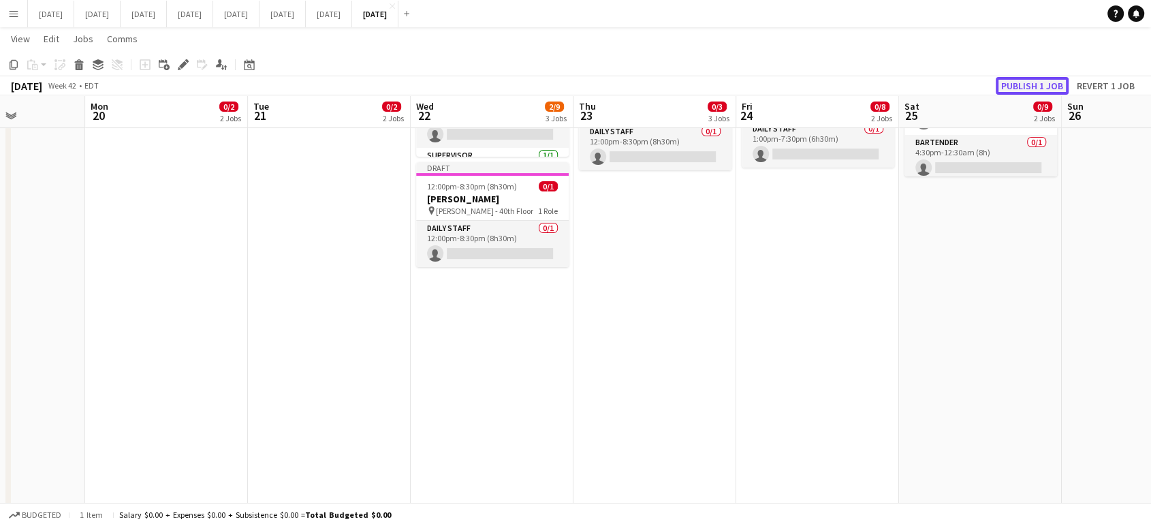
click at [1040, 83] on button "Publish 1 job" at bounding box center [1032, 86] width 73 height 18
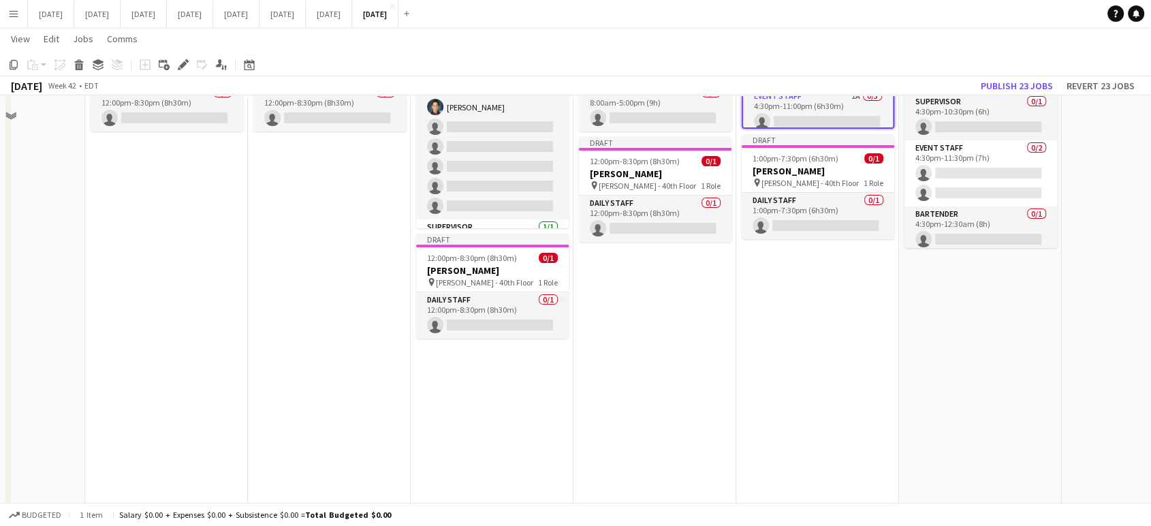
scroll to position [151, 0]
